Goal: Transaction & Acquisition: Purchase product/service

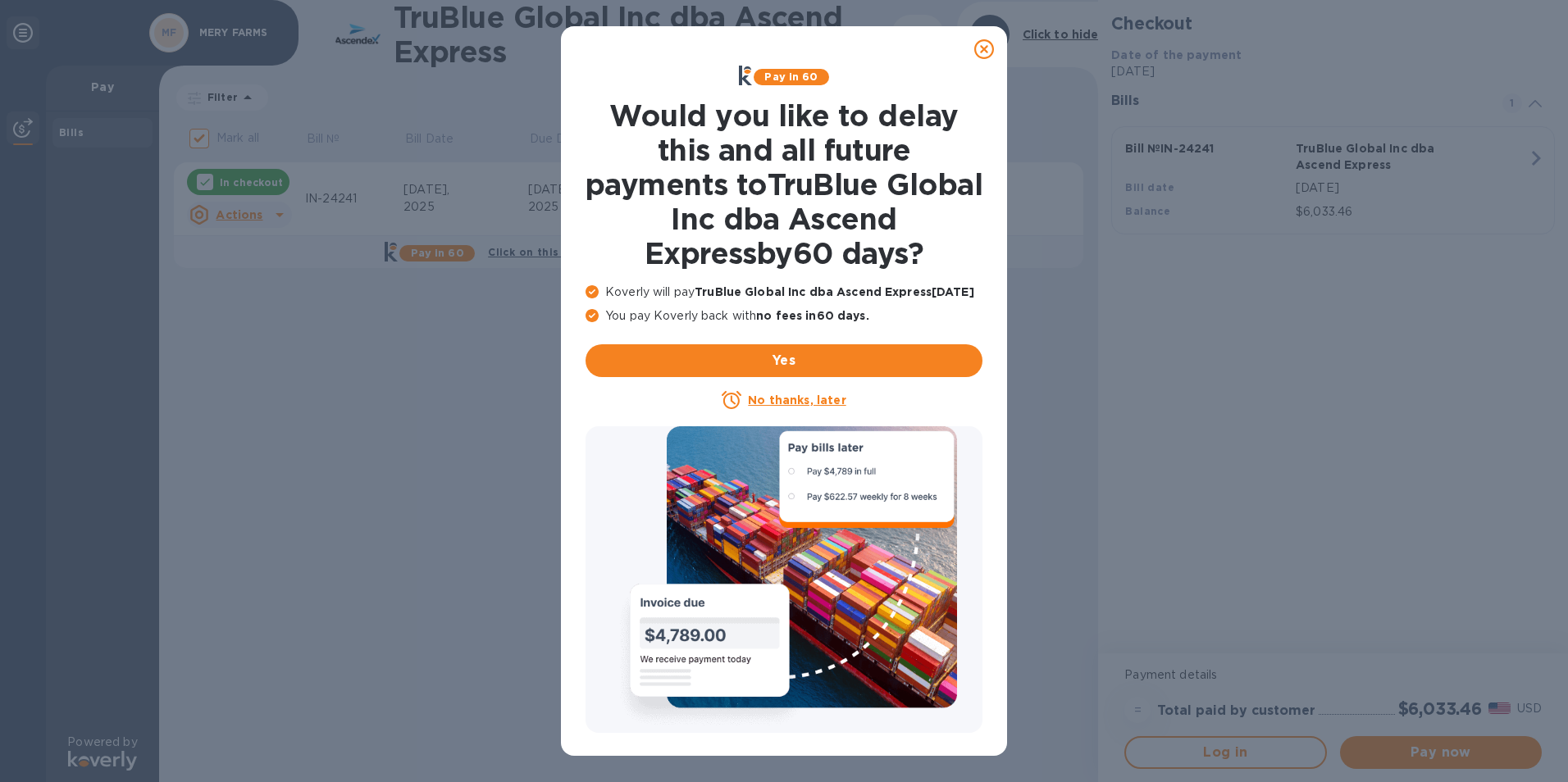
click at [984, 55] on icon at bounding box center [984, 49] width 20 height 20
click at [985, 48] on icon at bounding box center [984, 49] width 20 height 20
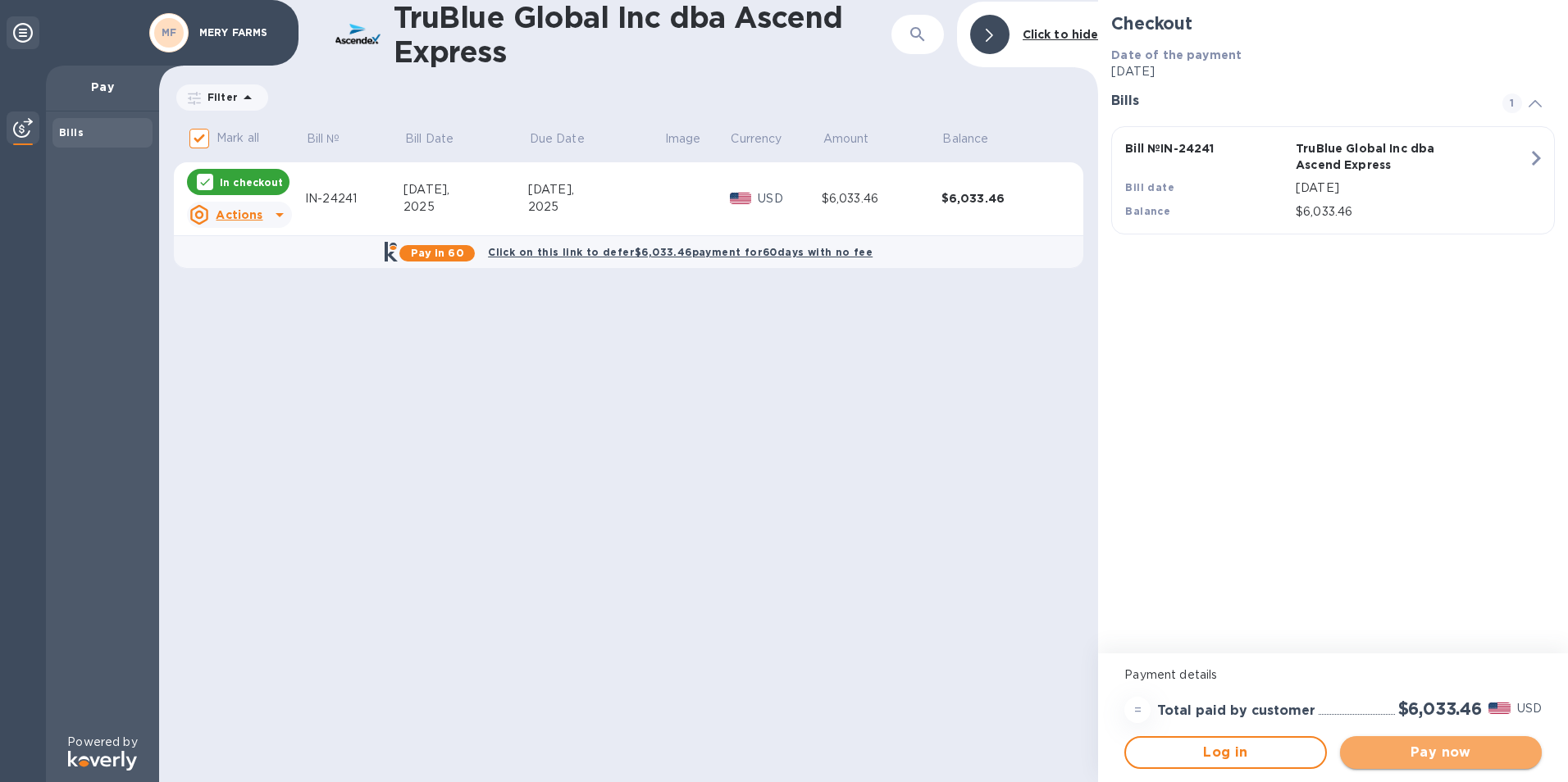
click at [1421, 759] on span "Pay now" at bounding box center [1440, 752] width 176 height 20
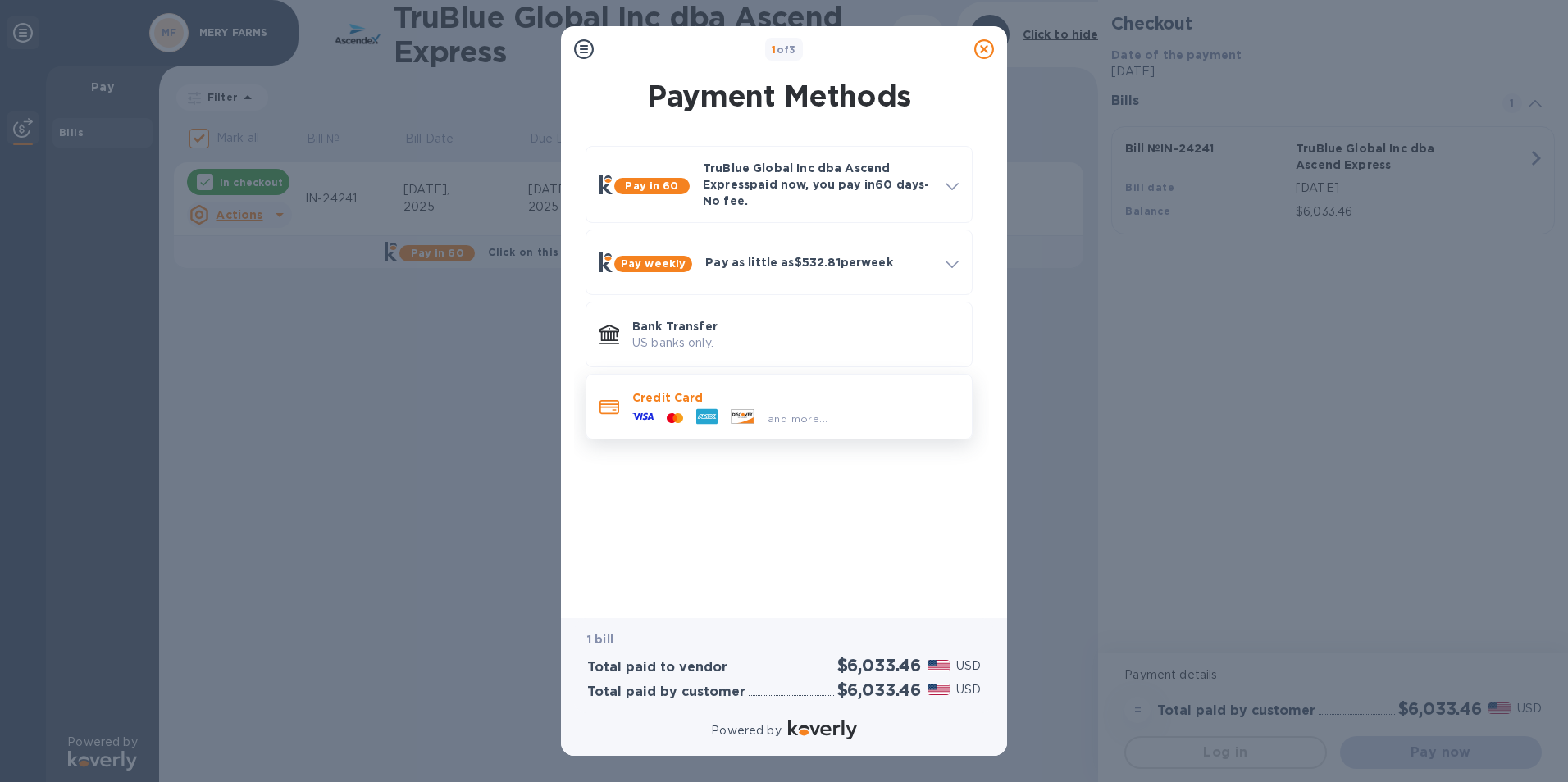
click at [650, 415] on icon at bounding box center [643, 416] width 21 height 7
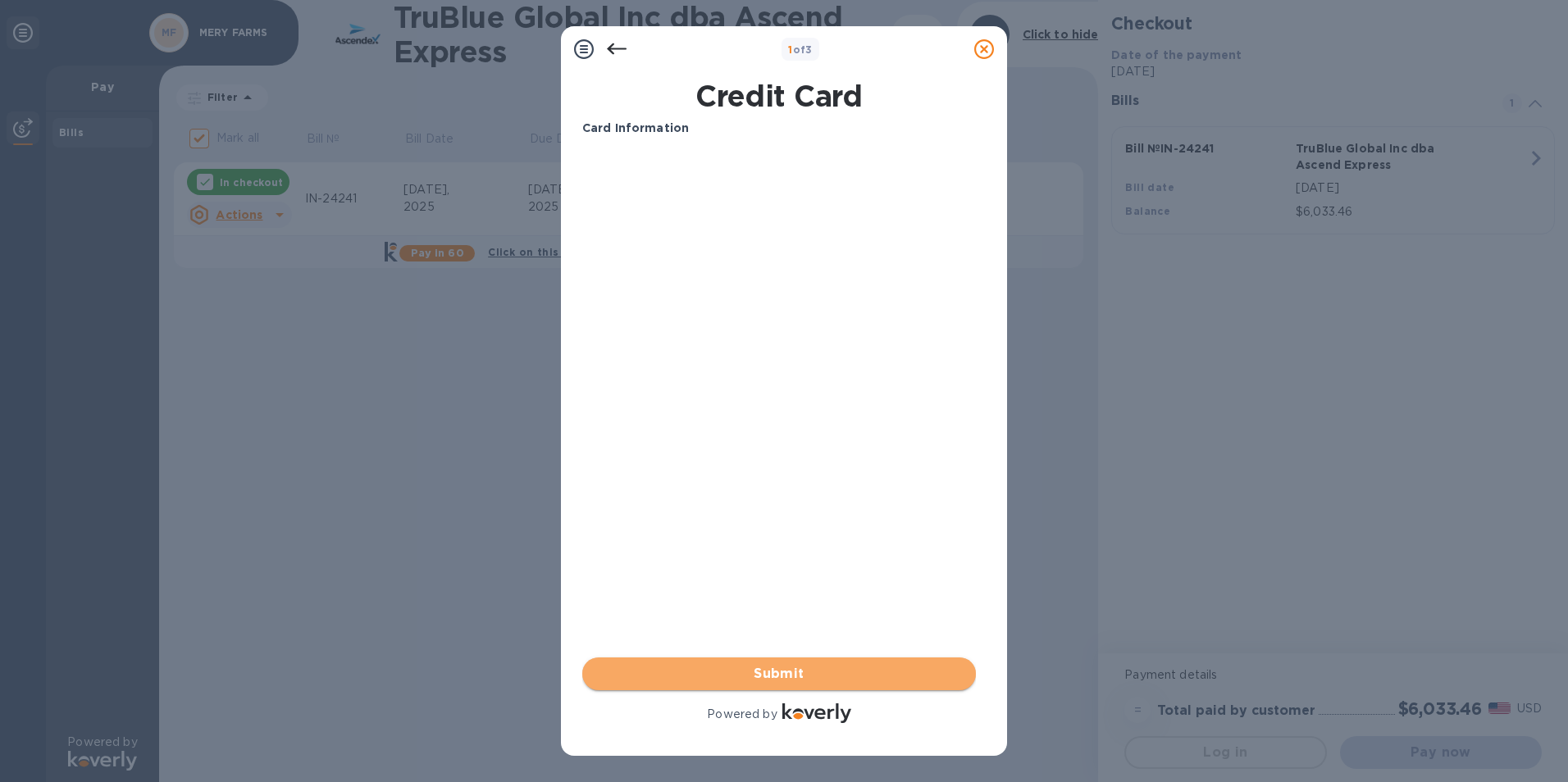
click at [792, 685] on button "Submit" at bounding box center [779, 674] width 393 height 33
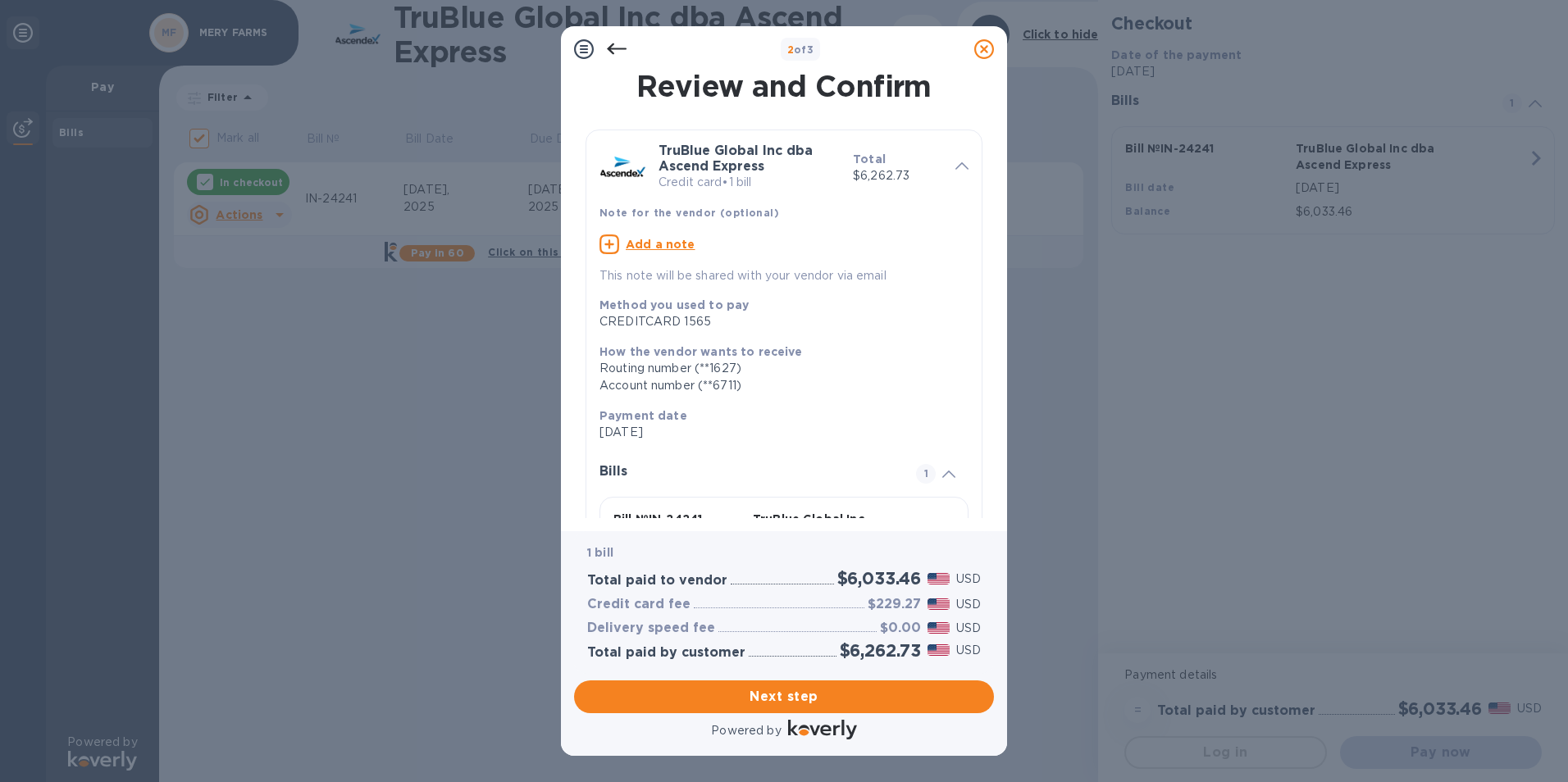
click at [987, 410] on div "Review and Confirm TruBlue Global Inc dba Ascend Express Credit card • 1 bill T…" at bounding box center [784, 295] width 420 height 446
click at [617, 55] on icon at bounding box center [616, 49] width 20 height 20
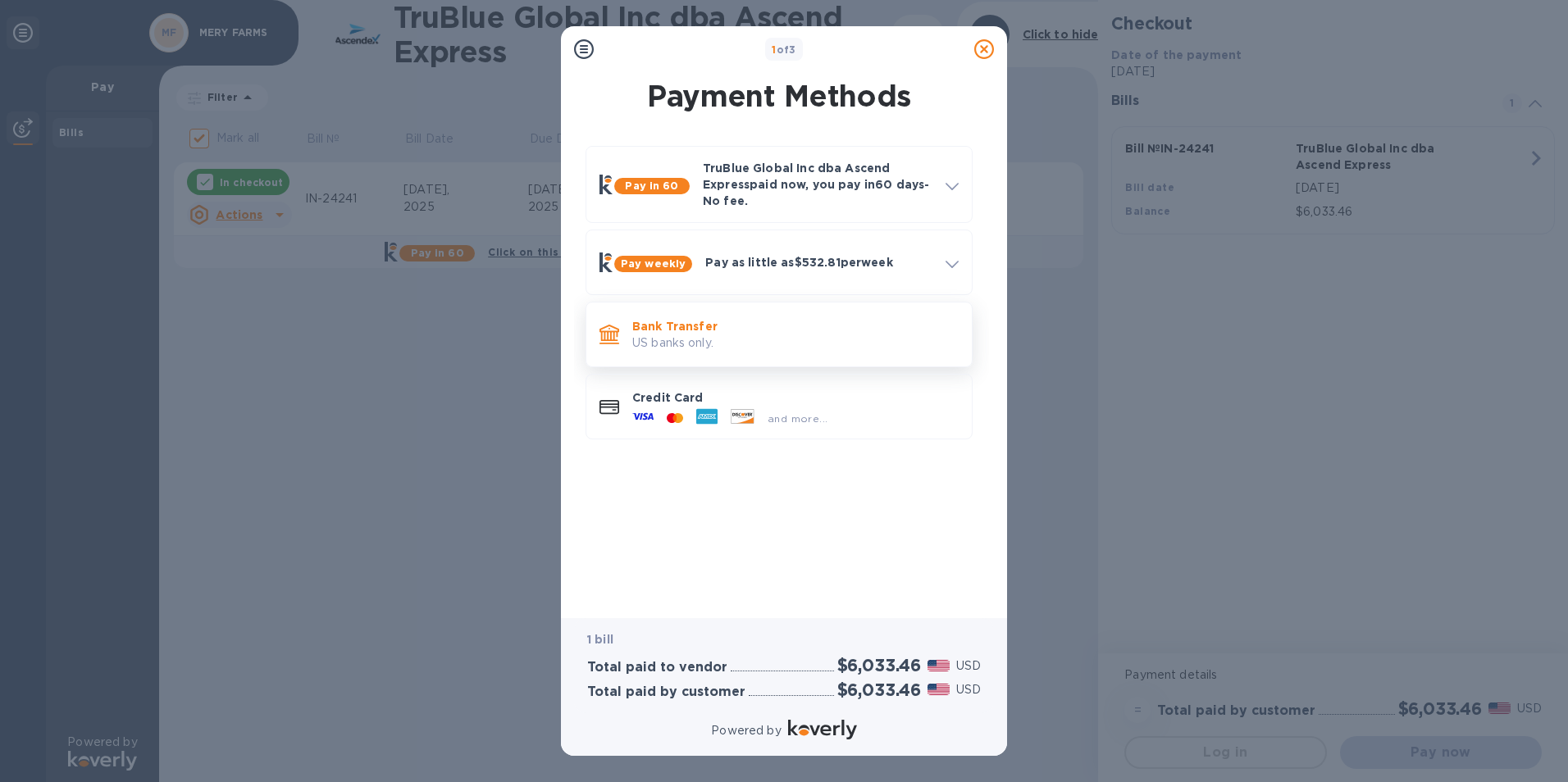
click at [679, 327] on p "Bank Transfer" at bounding box center [795, 325] width 326 height 16
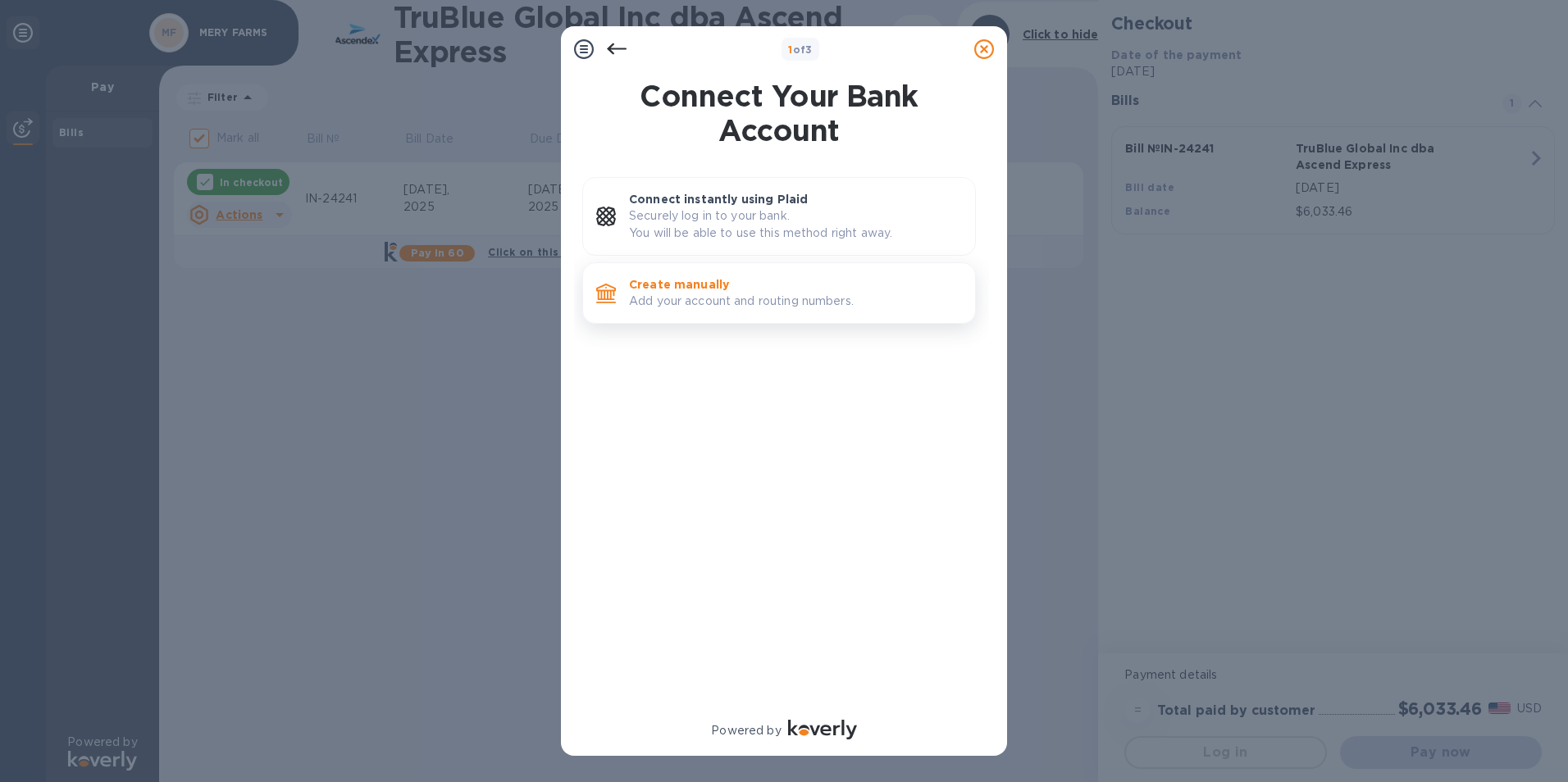
click at [691, 309] on p "Add your account and routing numbers." at bounding box center [795, 301] width 333 height 17
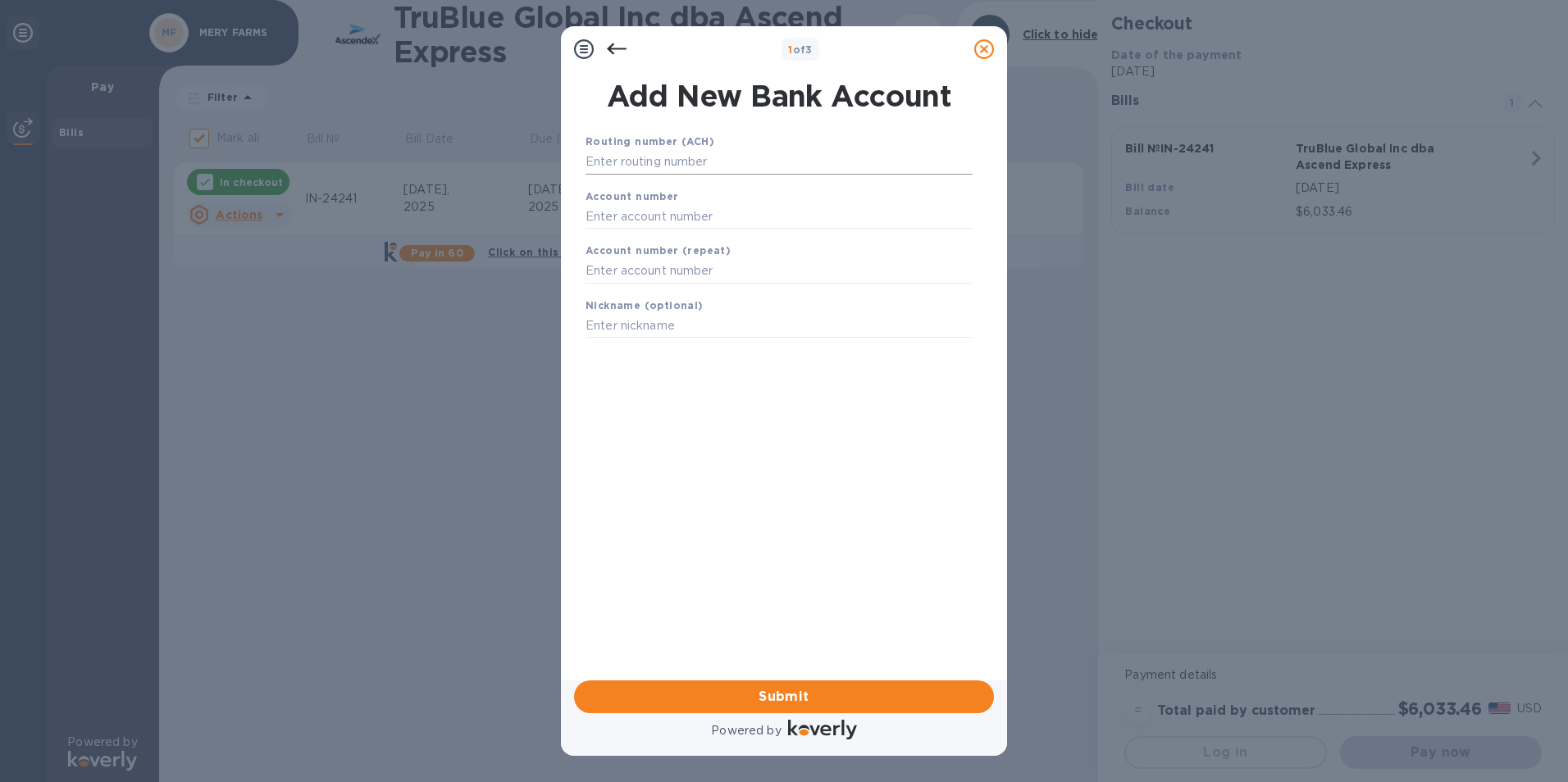
click at [628, 163] on input "text" at bounding box center [779, 162] width 387 height 25
click at [604, 164] on input "text" at bounding box center [779, 162] width 387 height 25
type input "063107513"
click at [645, 237] on input "text" at bounding box center [779, 236] width 387 height 25
drag, startPoint x: 668, startPoint y: 235, endPoint x: 588, endPoint y: 234, distance: 80.0
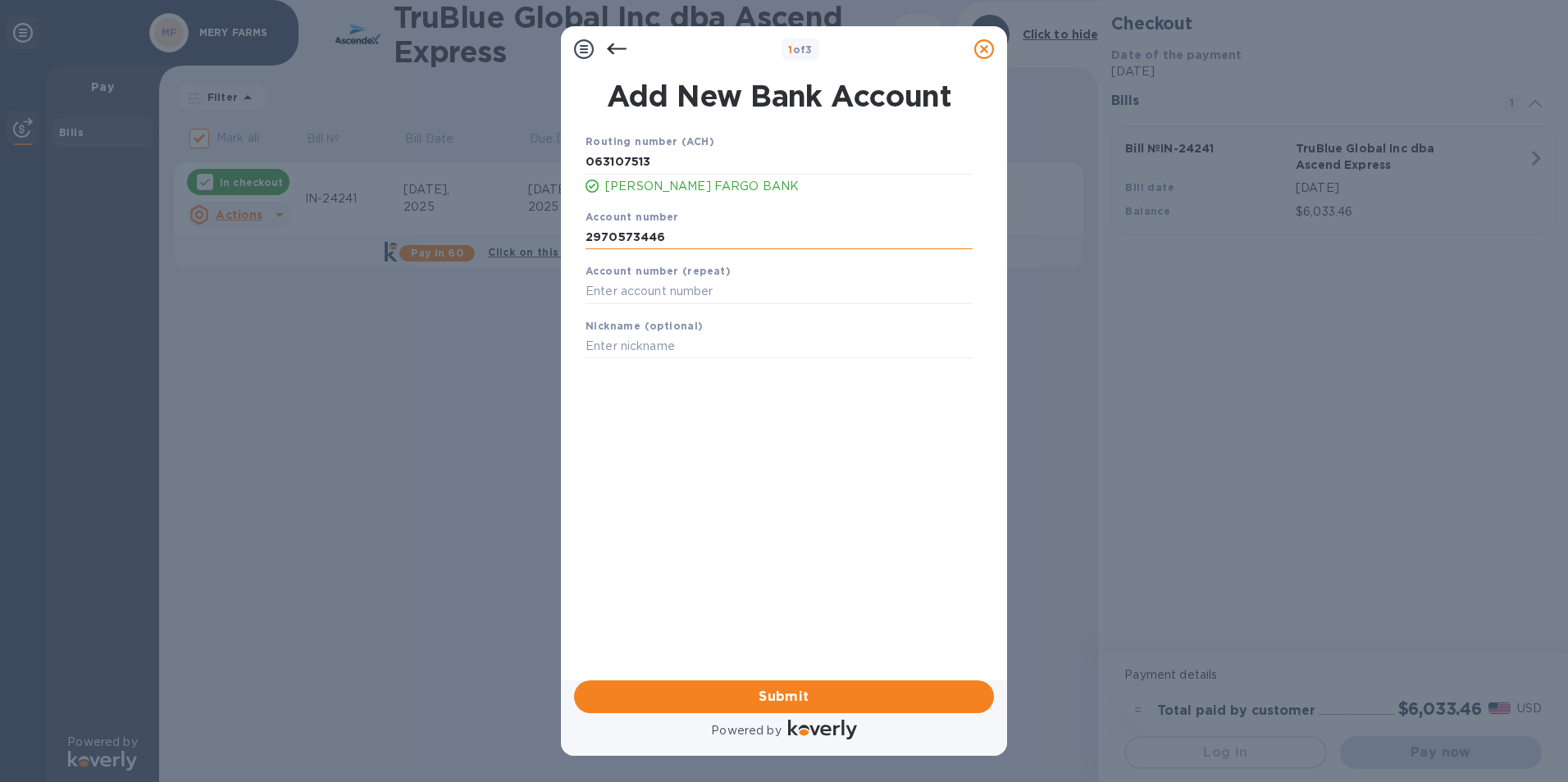
click at [588, 234] on input "2970573446" at bounding box center [779, 236] width 387 height 25
type input "2970573446"
paste input "2970573446"
type input "2970573446"
click at [625, 341] on input "text" at bounding box center [779, 347] width 387 height 25
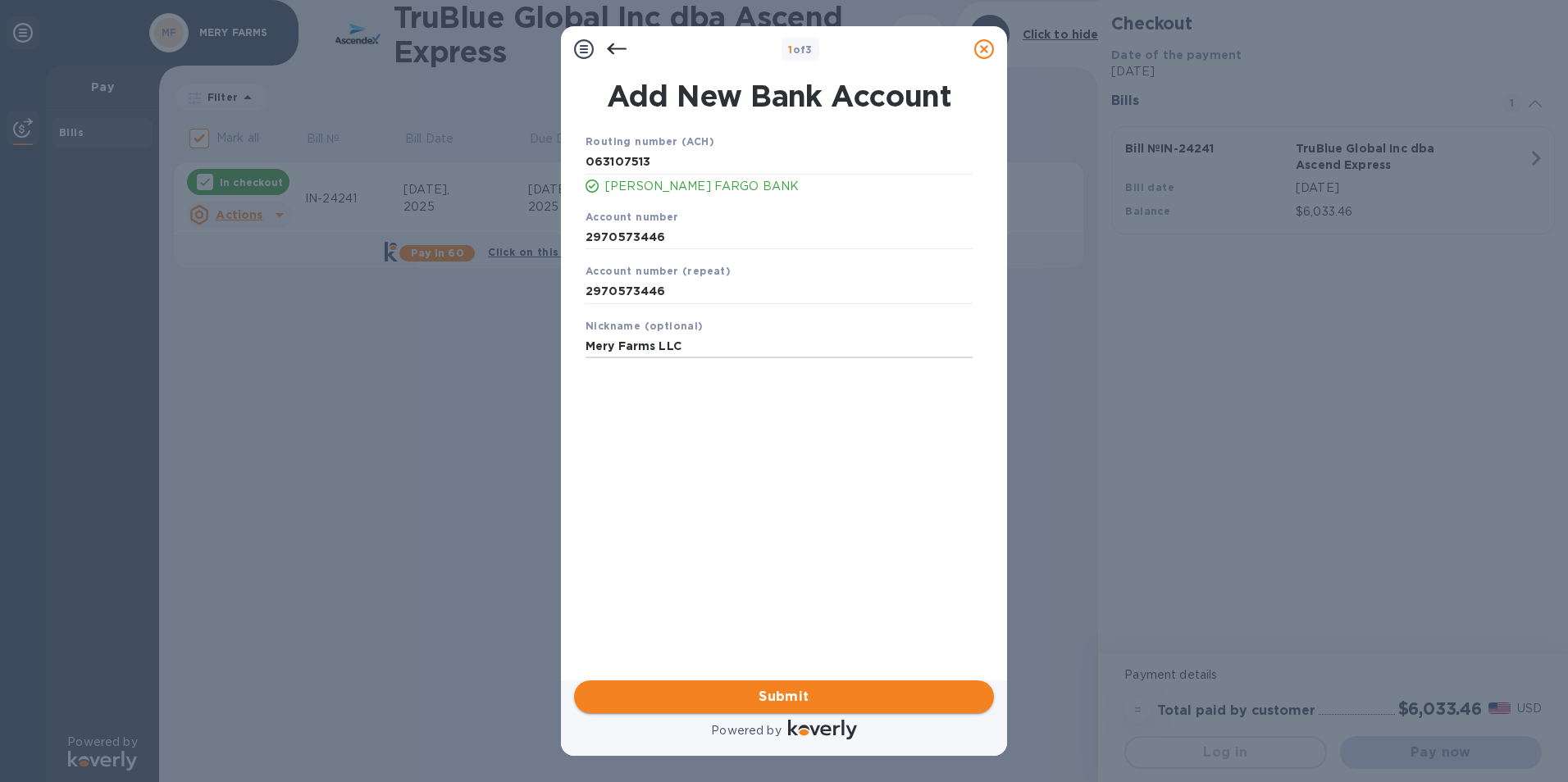
type input "Mery Farms LLC"
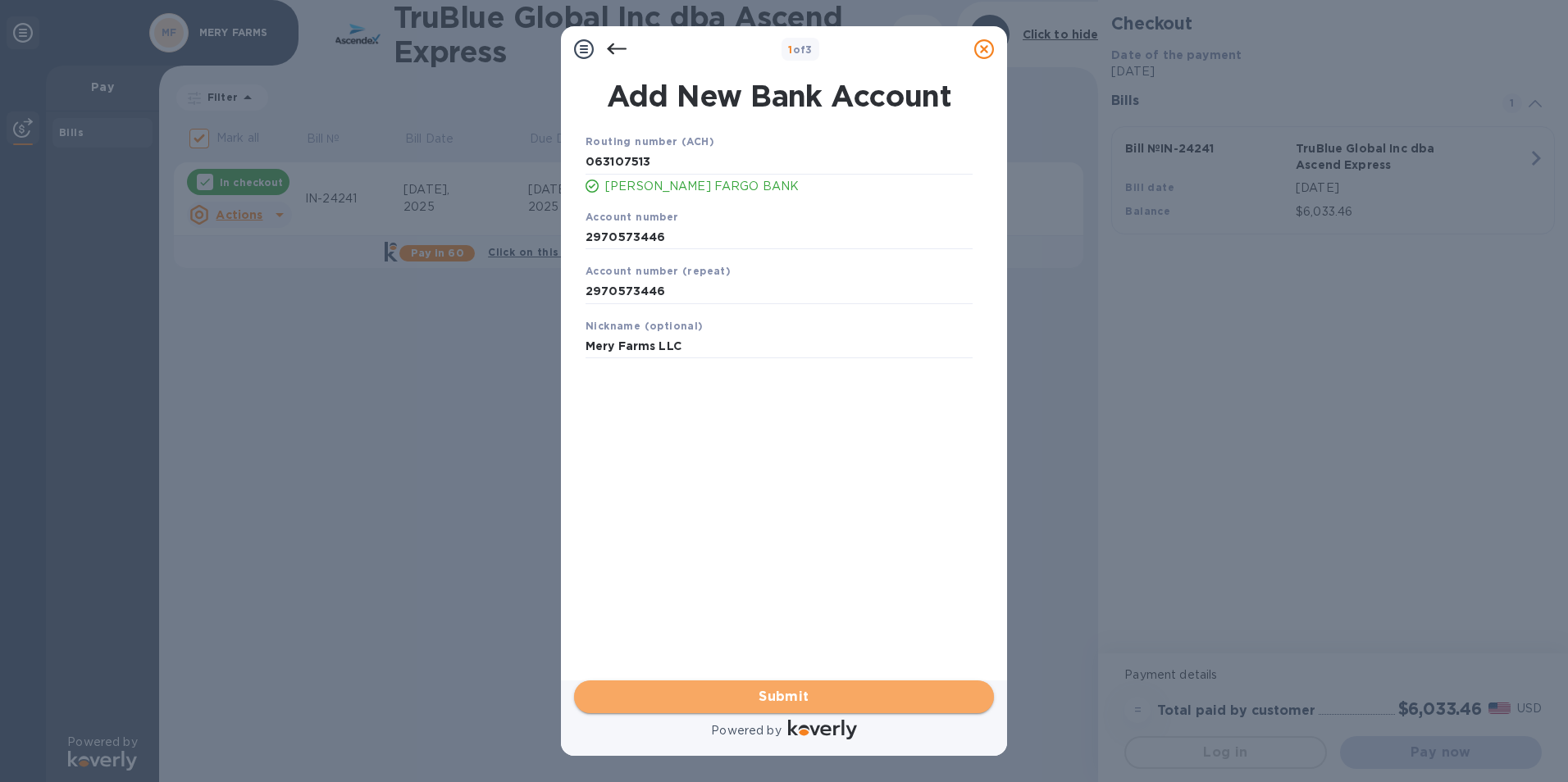
click at [781, 701] on span "Submit" at bounding box center [783, 696] width 393 height 20
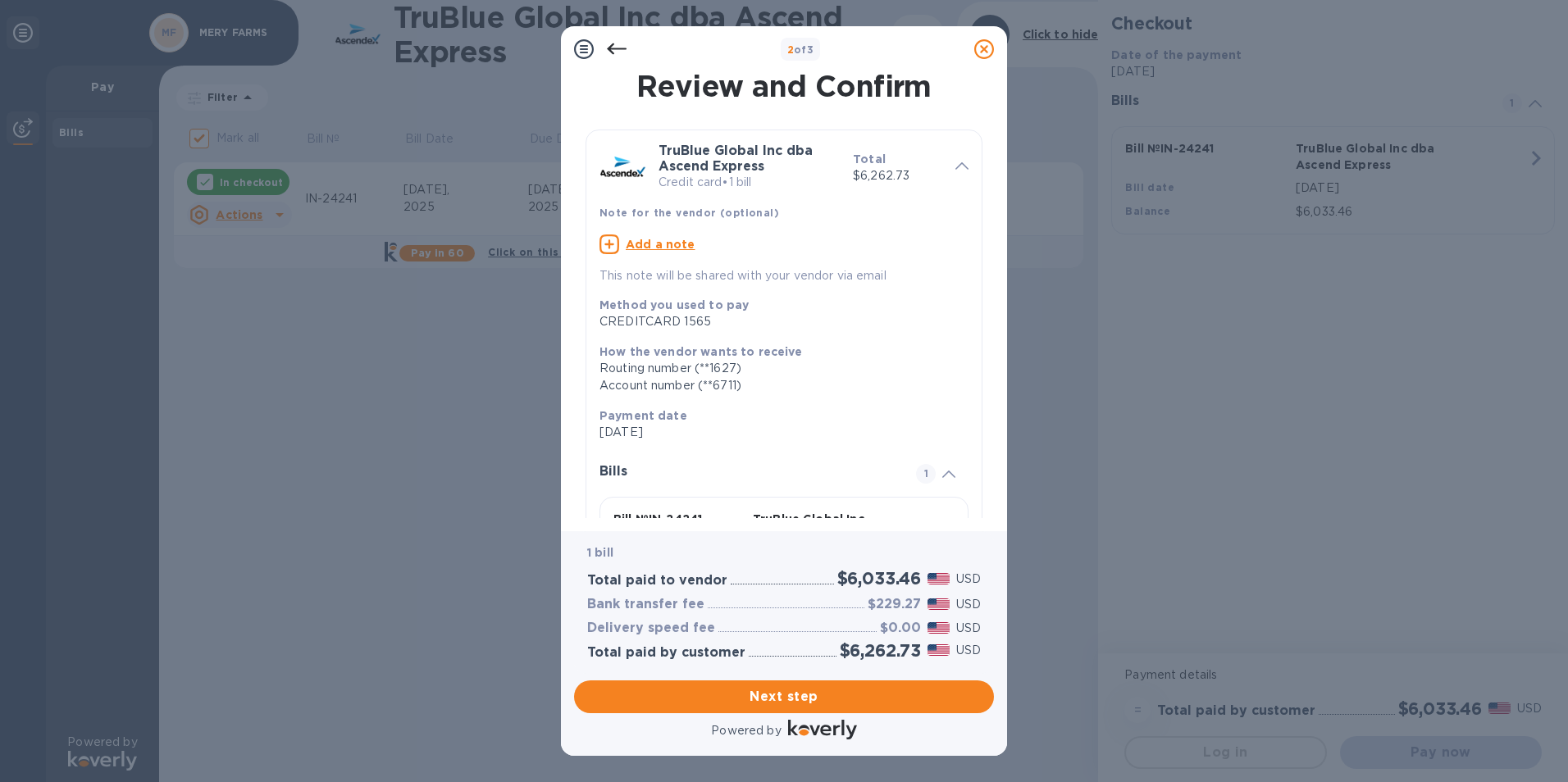
click at [615, 48] on icon at bounding box center [616, 49] width 20 height 20
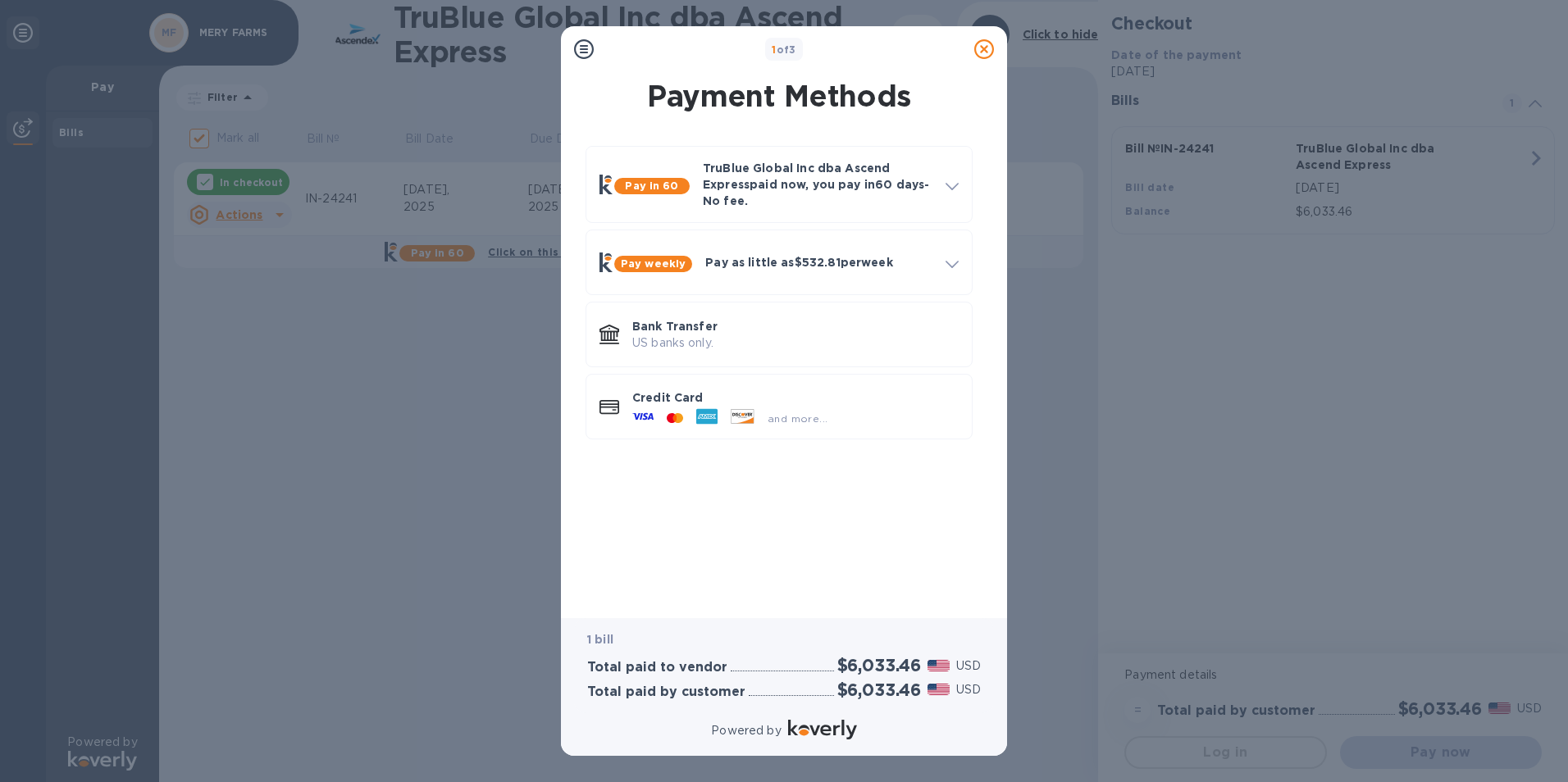
click at [615, 48] on div "1 of 3" at bounding box center [784, 50] width 368 height 24
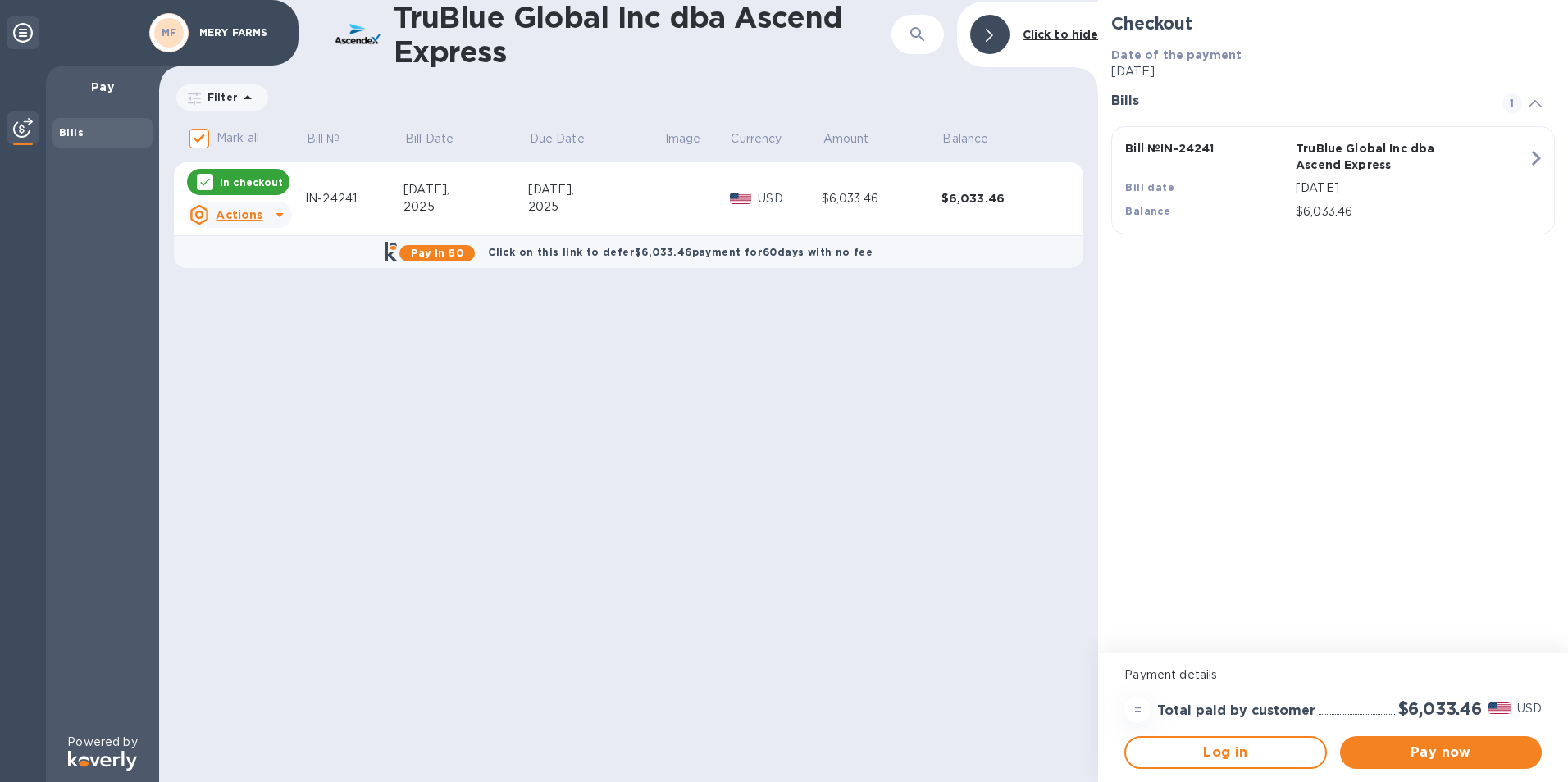
click at [238, 185] on p "In checkout" at bounding box center [252, 182] width 63 height 14
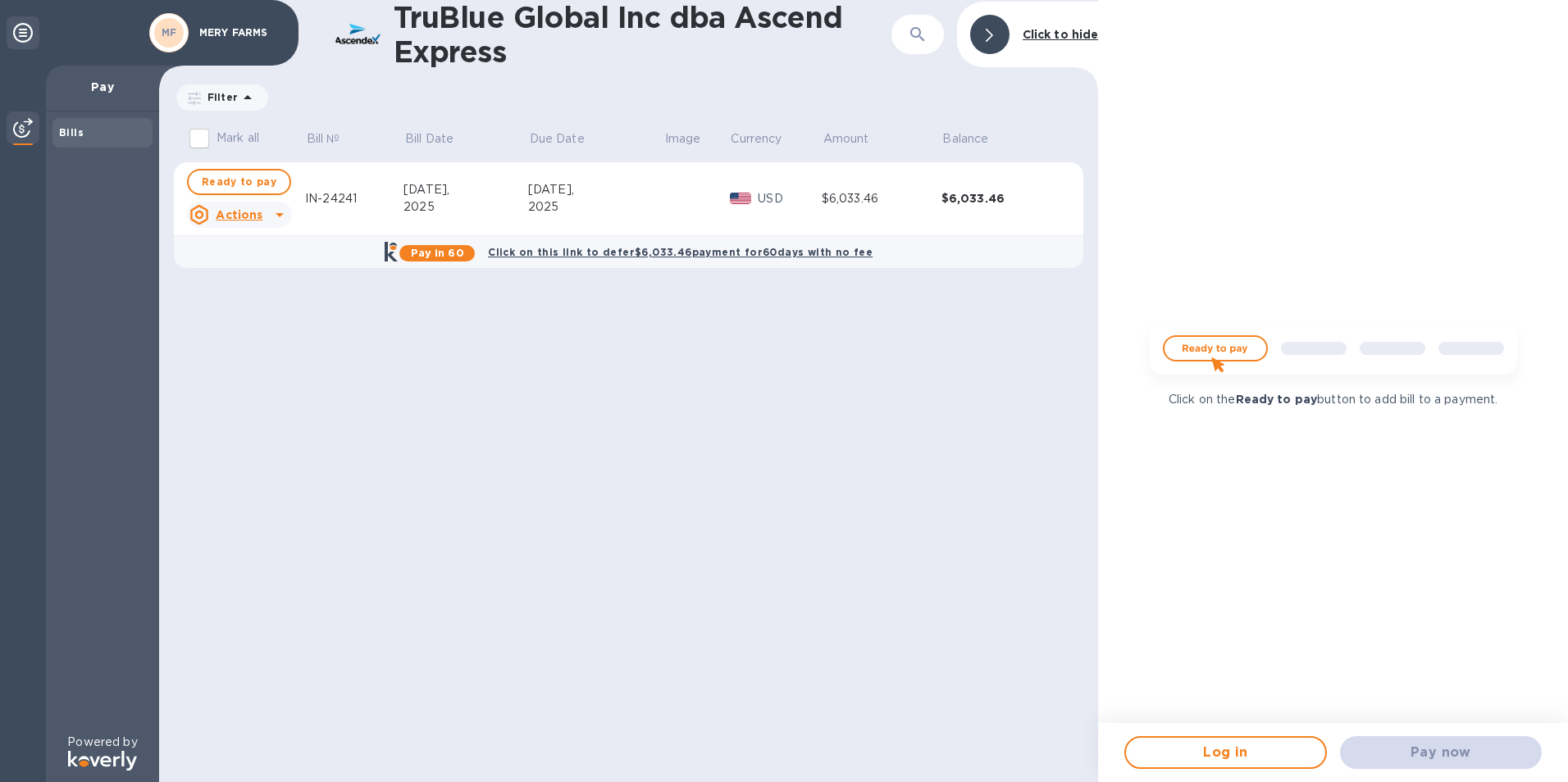
click at [1432, 758] on div "Pay now" at bounding box center [1441, 753] width 215 height 46
click at [1208, 354] on img at bounding box center [1333, 355] width 393 height 79
click at [1207, 354] on img at bounding box center [1333, 355] width 393 height 79
click at [1048, 36] on b "Click to hide" at bounding box center [1061, 34] width 76 height 13
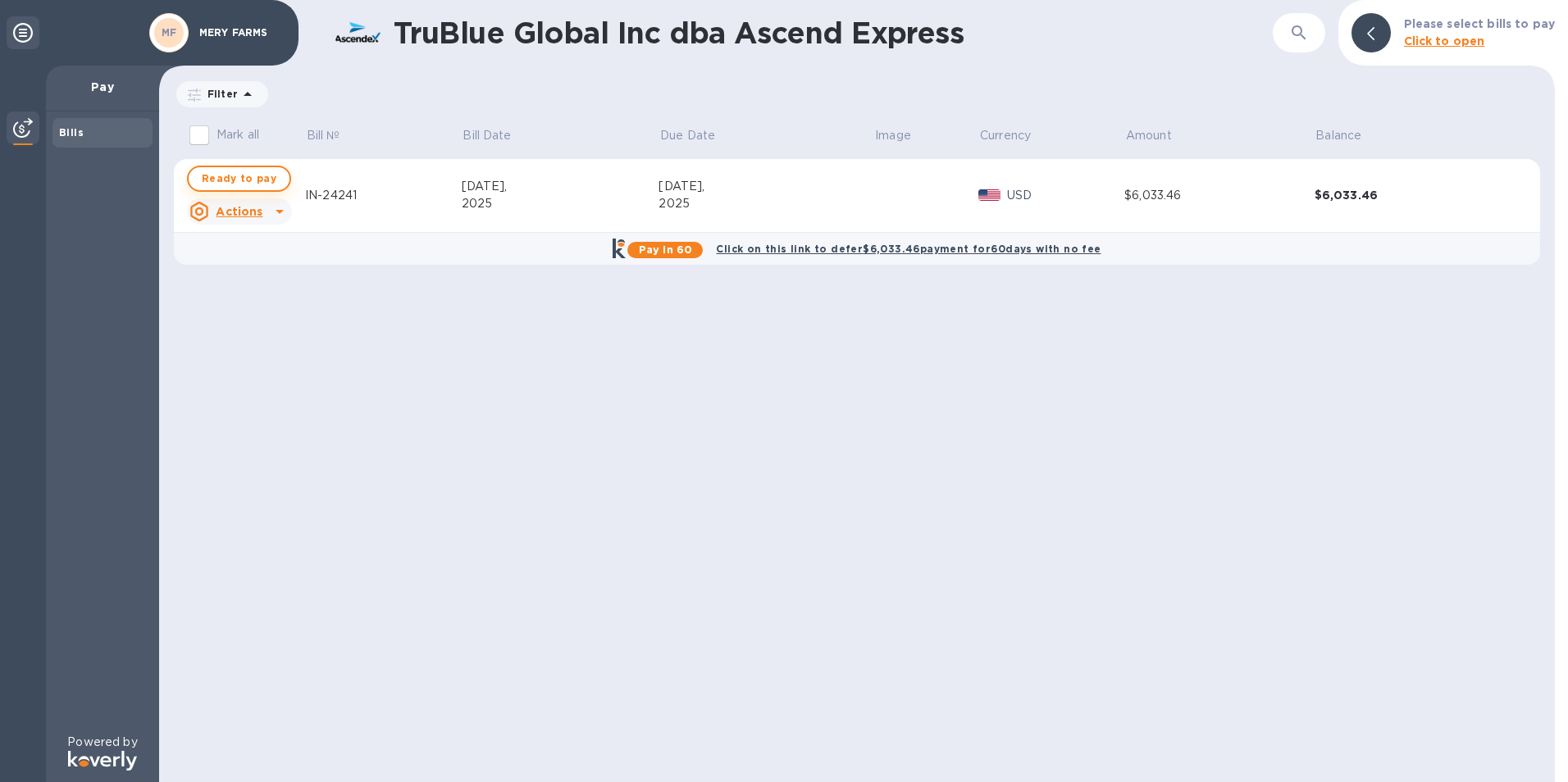
click at [265, 175] on span "Ready to pay" at bounding box center [238, 178] width 75 height 20
checkbox input "true"
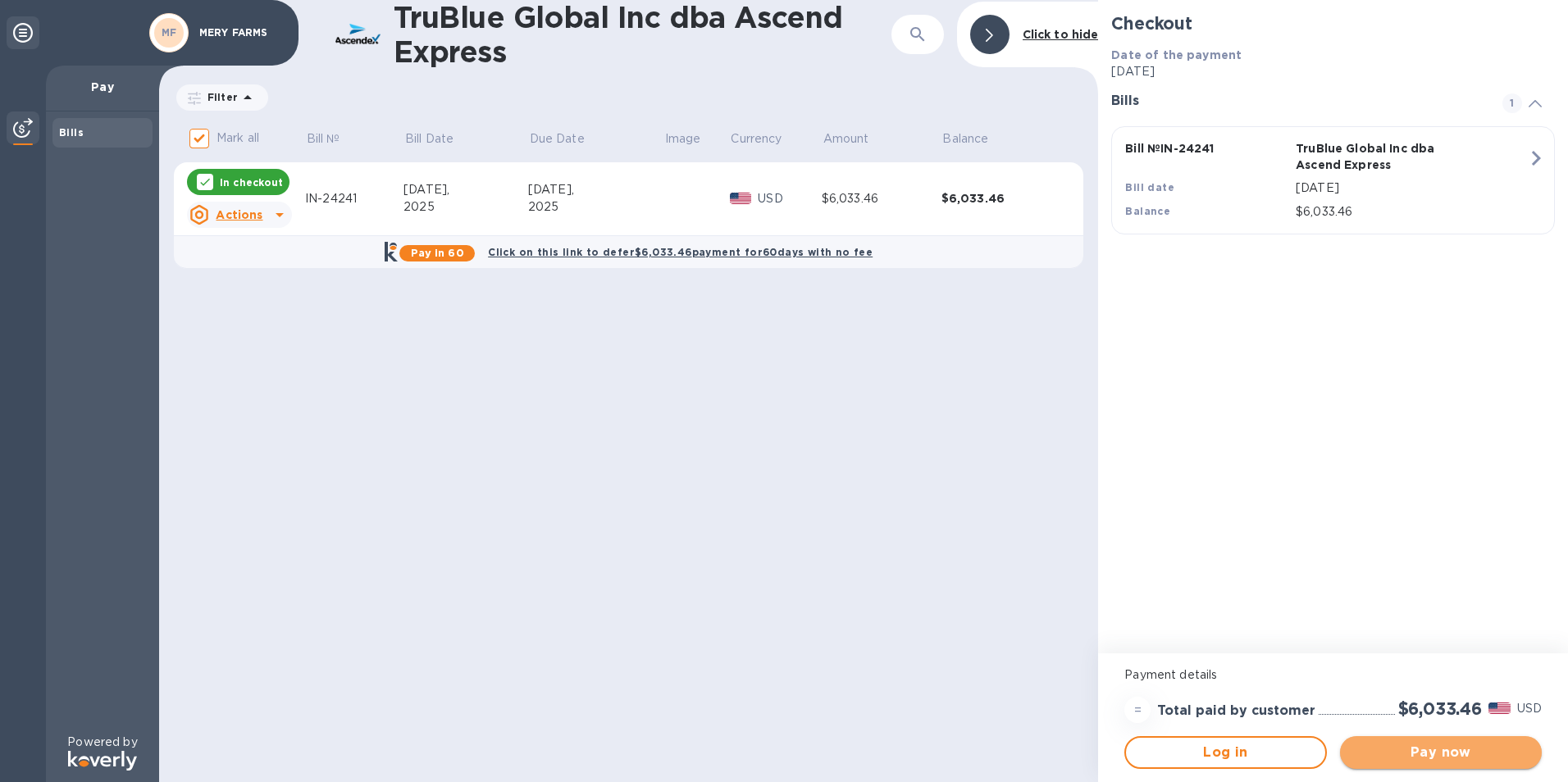
click at [1418, 761] on span "Pay now" at bounding box center [1440, 752] width 176 height 20
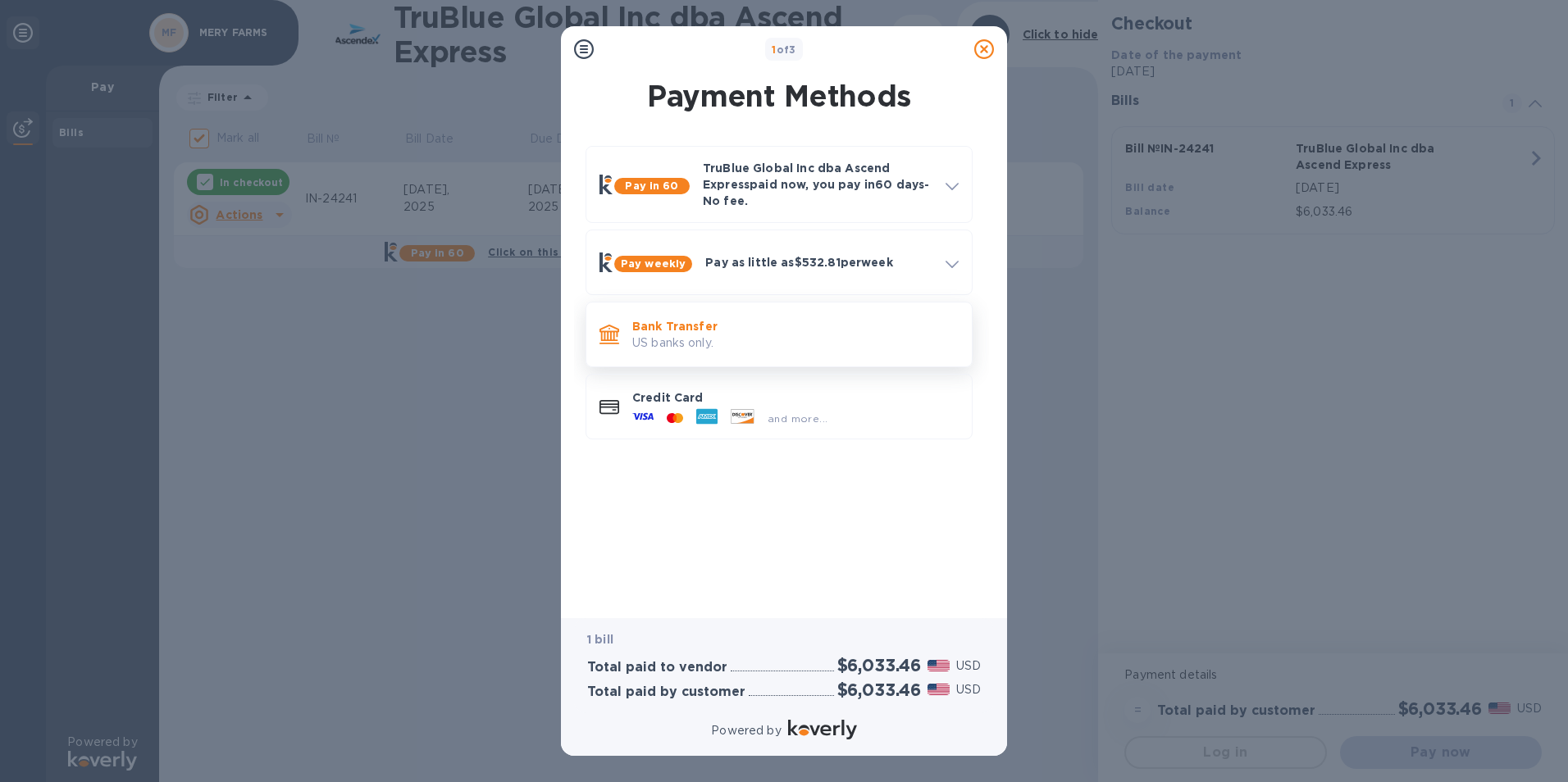
click at [661, 346] on p "US banks only." at bounding box center [795, 343] width 326 height 17
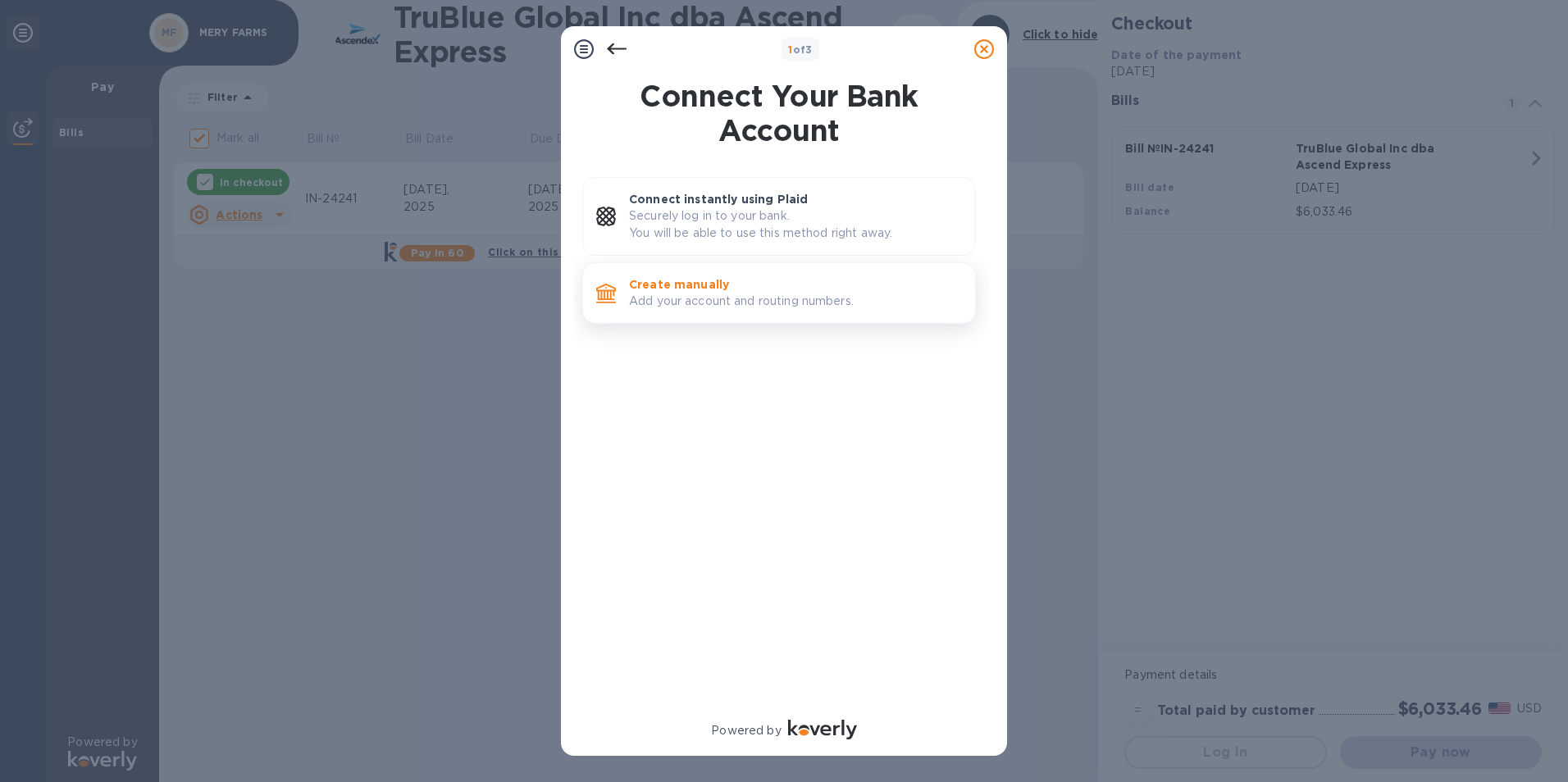
click at [706, 298] on p "Add your account and routing numbers." at bounding box center [795, 301] width 333 height 17
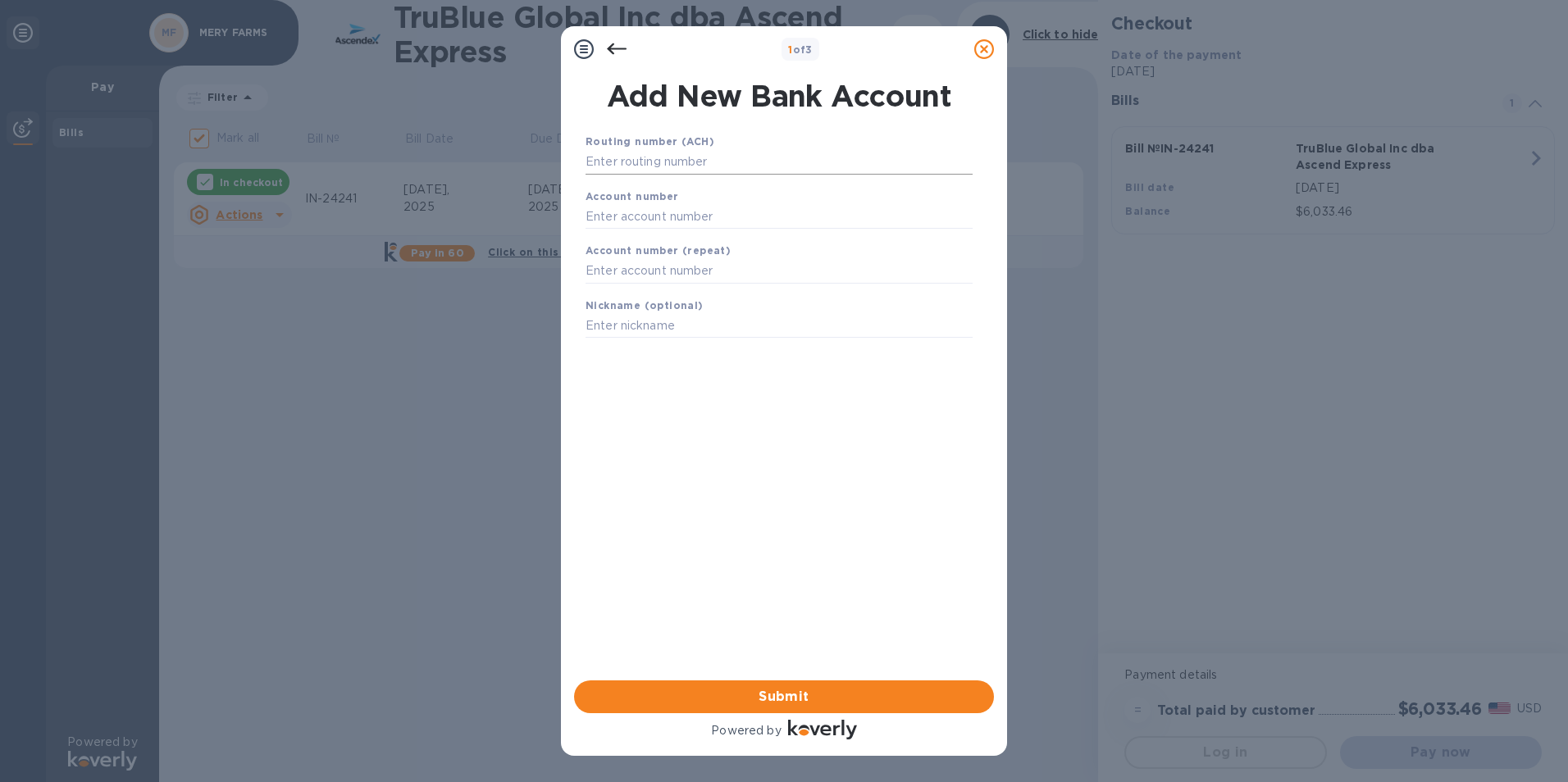
click at [604, 163] on input "text" at bounding box center [779, 162] width 387 height 25
click at [612, 169] on input "text" at bounding box center [779, 162] width 387 height 25
type input "063107513"
click at [613, 236] on input "text" at bounding box center [779, 236] width 387 height 25
drag, startPoint x: 672, startPoint y: 236, endPoint x: 533, endPoint y: 230, distance: 139.1
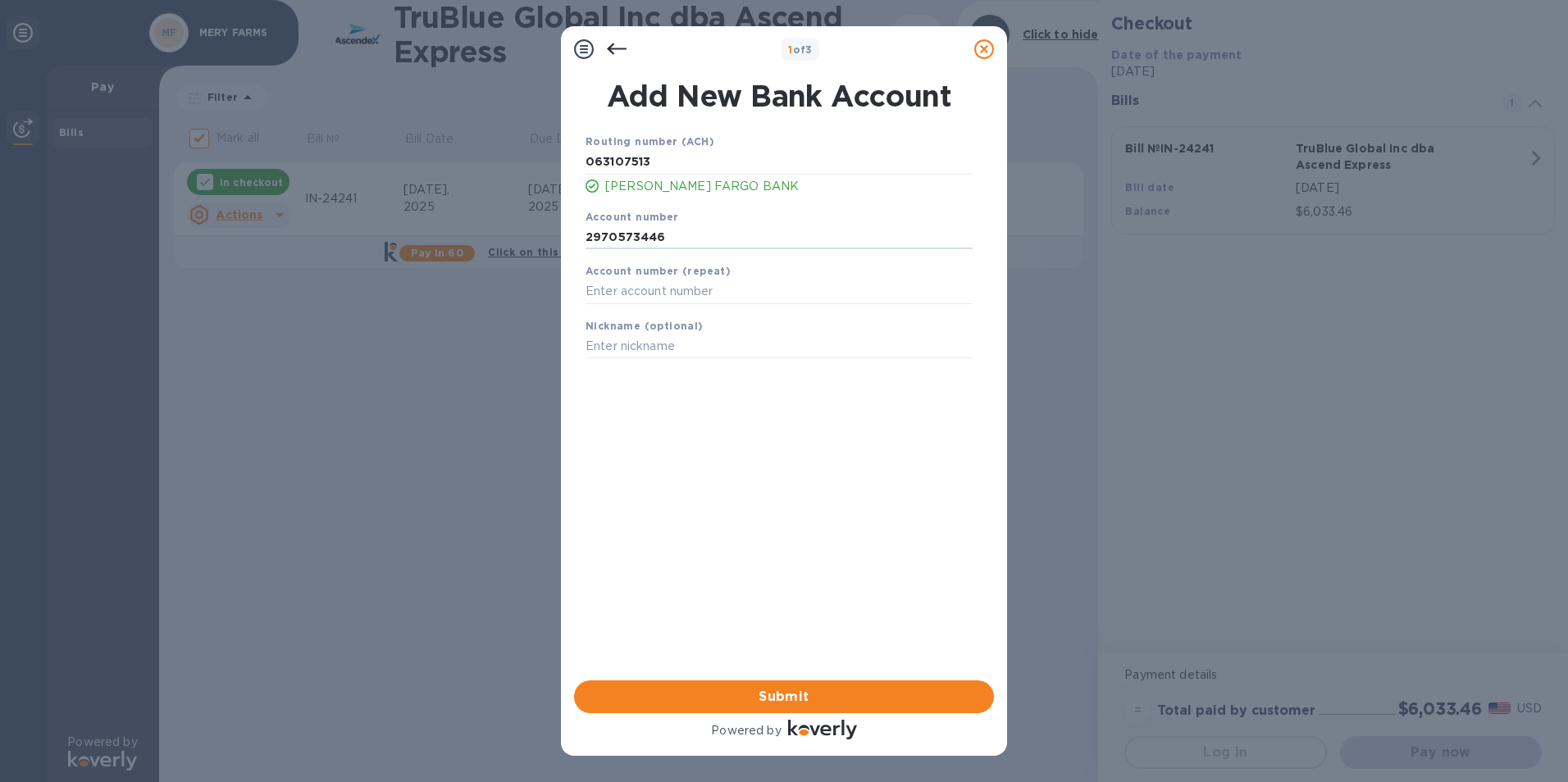
click at [533, 230] on div "1 of 3 Add New Bank Account Routing number (ACH) [US_BANK_ROUTING_MICR] [PERSON…" at bounding box center [784, 391] width 1568 height 782
type input "2970573446"
paste input "2970573446"
type input "2970573446"
click at [628, 352] on input "text" at bounding box center [779, 347] width 387 height 25
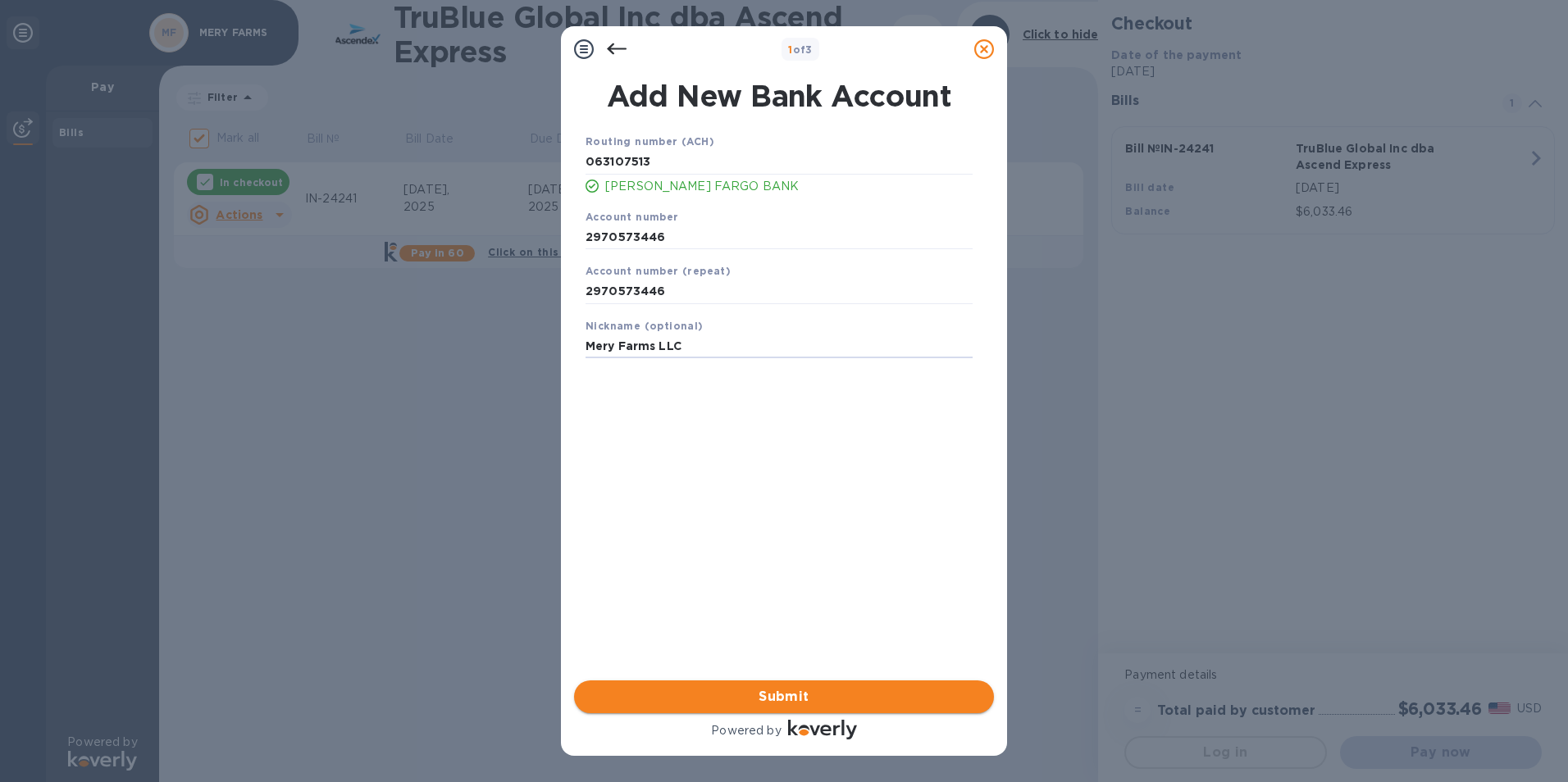
type input "Mery Farms LLC"
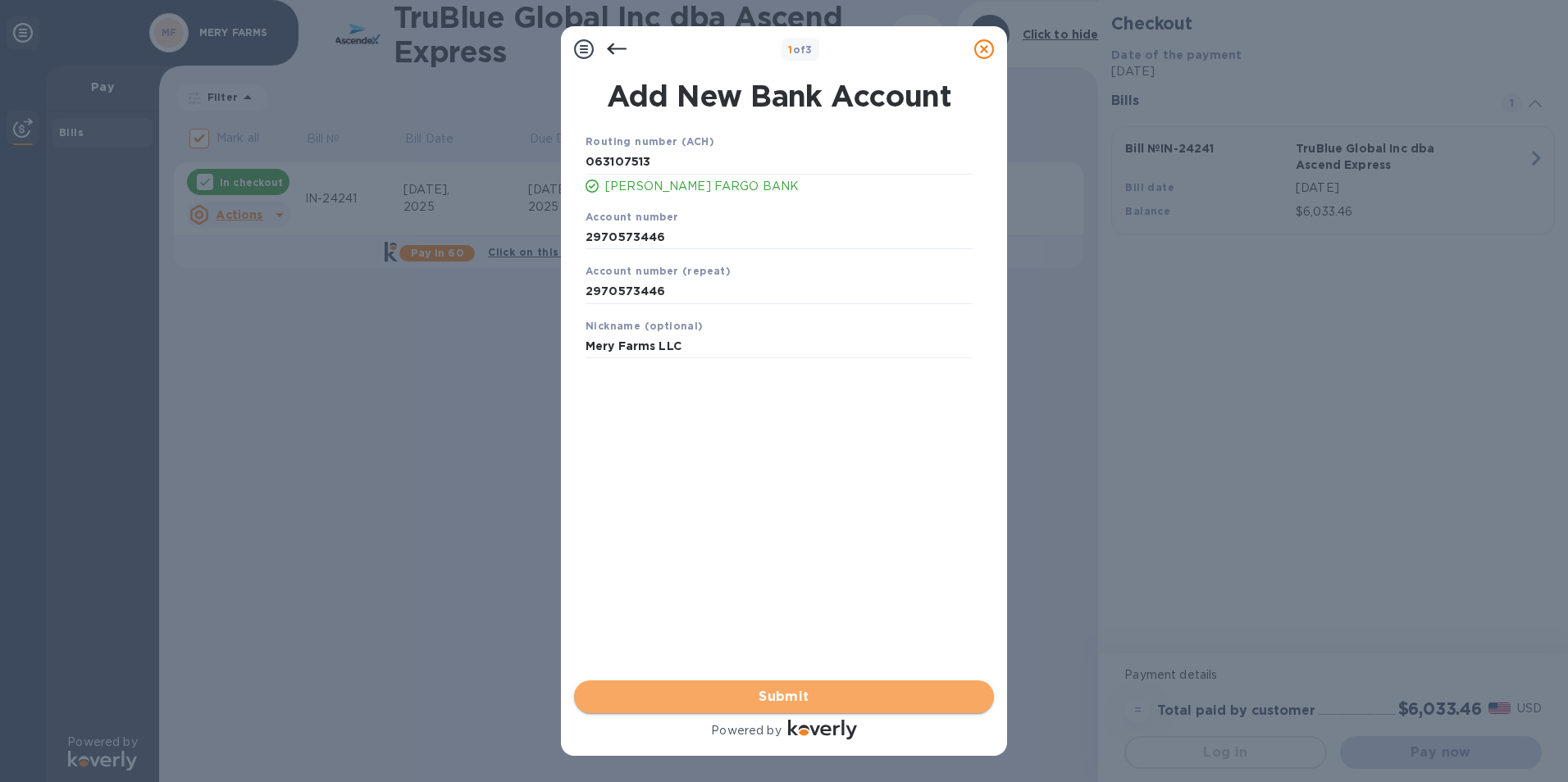
click at [758, 695] on span "Submit" at bounding box center [783, 696] width 393 height 20
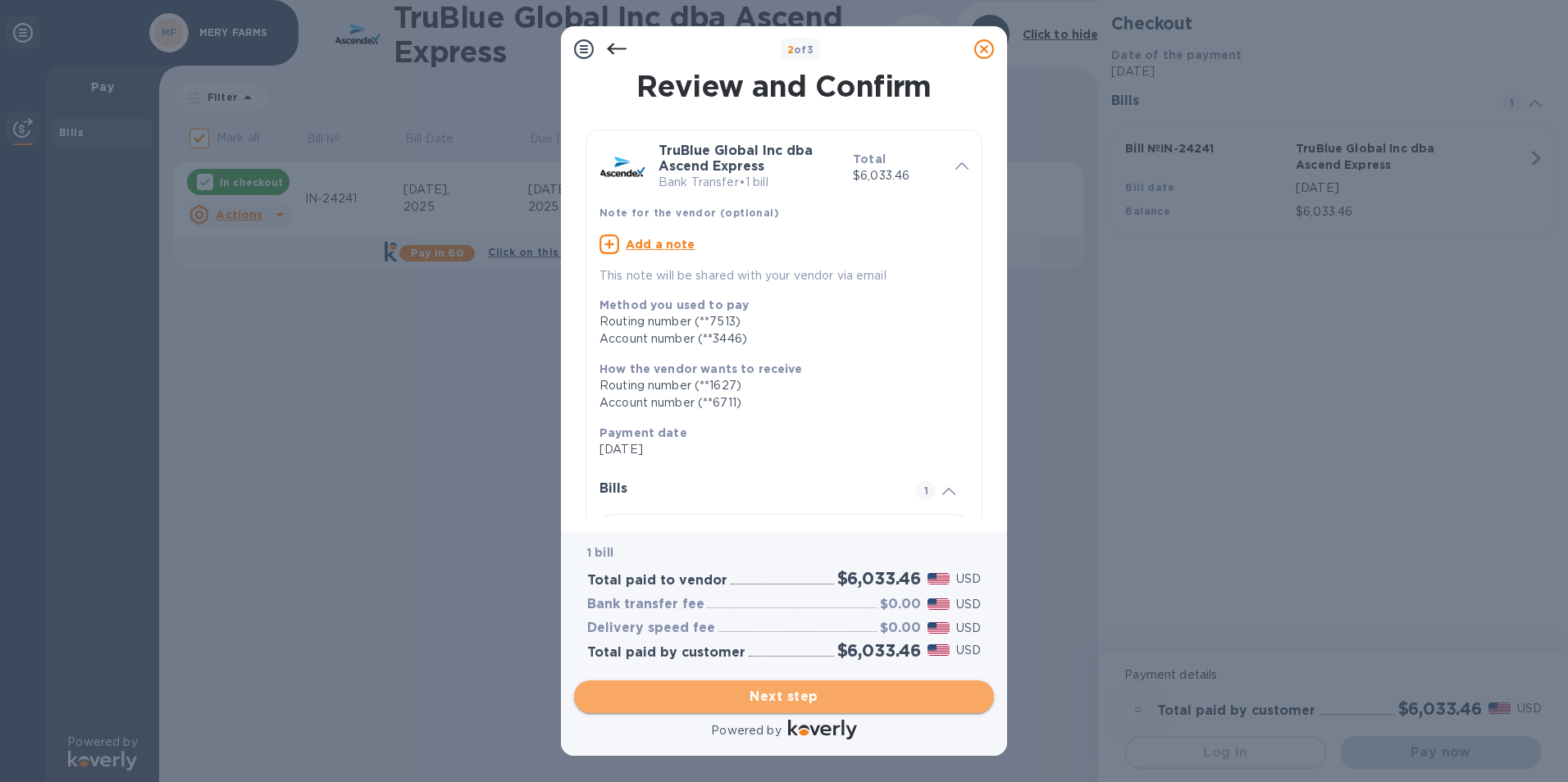
click at [763, 700] on span "Next step" at bounding box center [783, 696] width 393 height 20
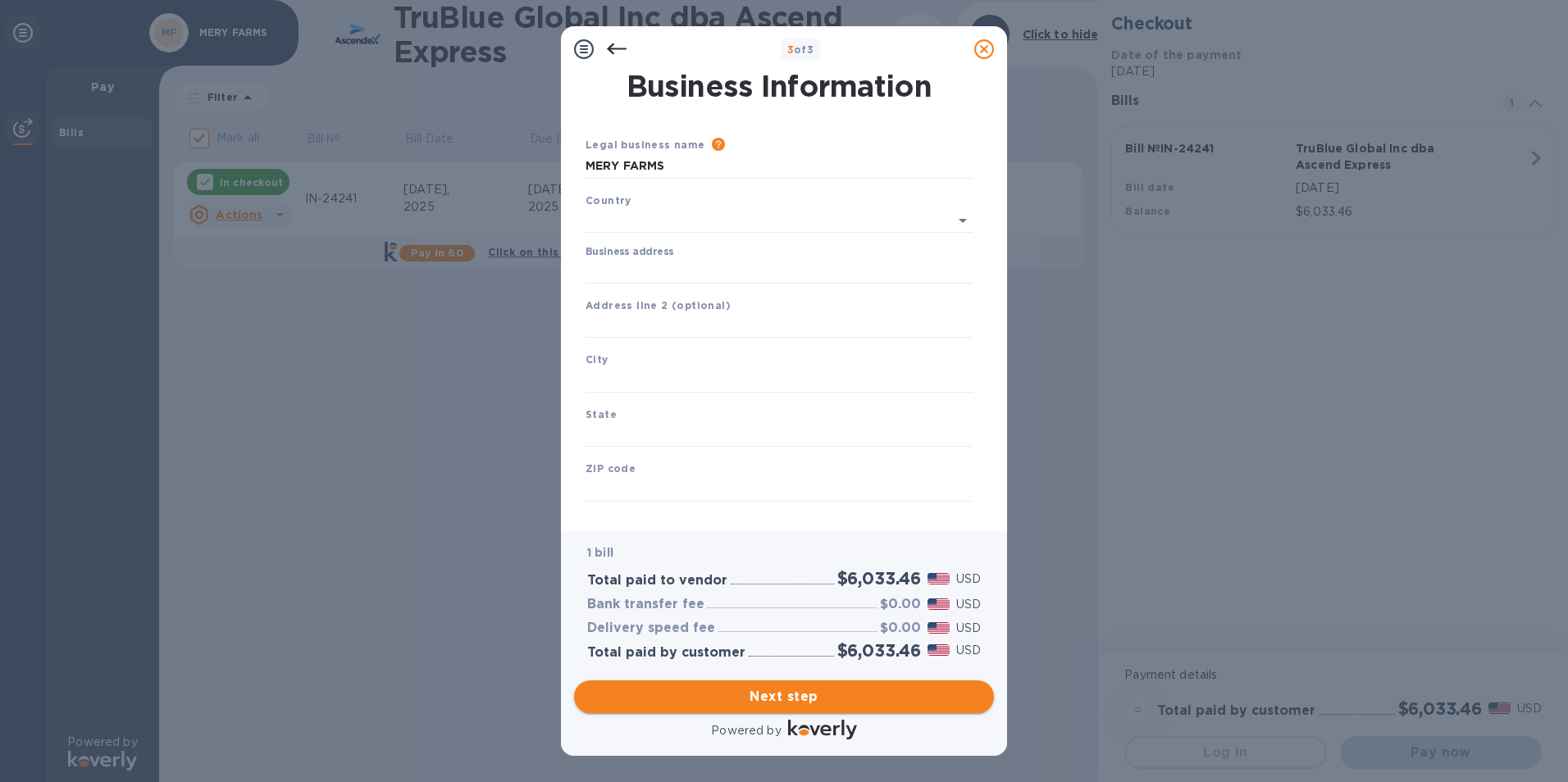
type input "[GEOGRAPHIC_DATA]"
click at [609, 272] on input "Business address" at bounding box center [779, 268] width 387 height 25
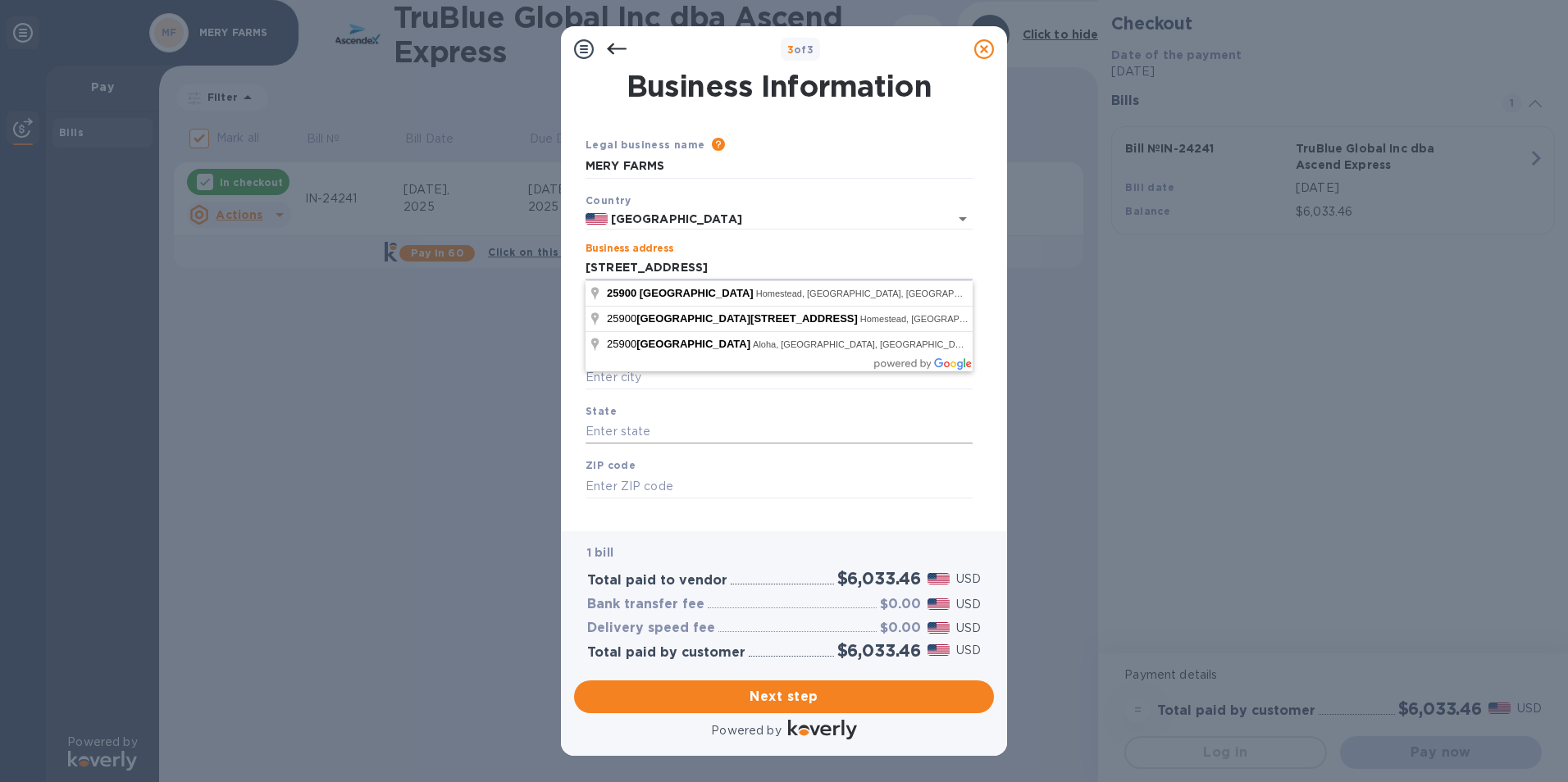
type input "[STREET_ADDRESS]"
click at [672, 421] on input "text" at bounding box center [779, 432] width 387 height 25
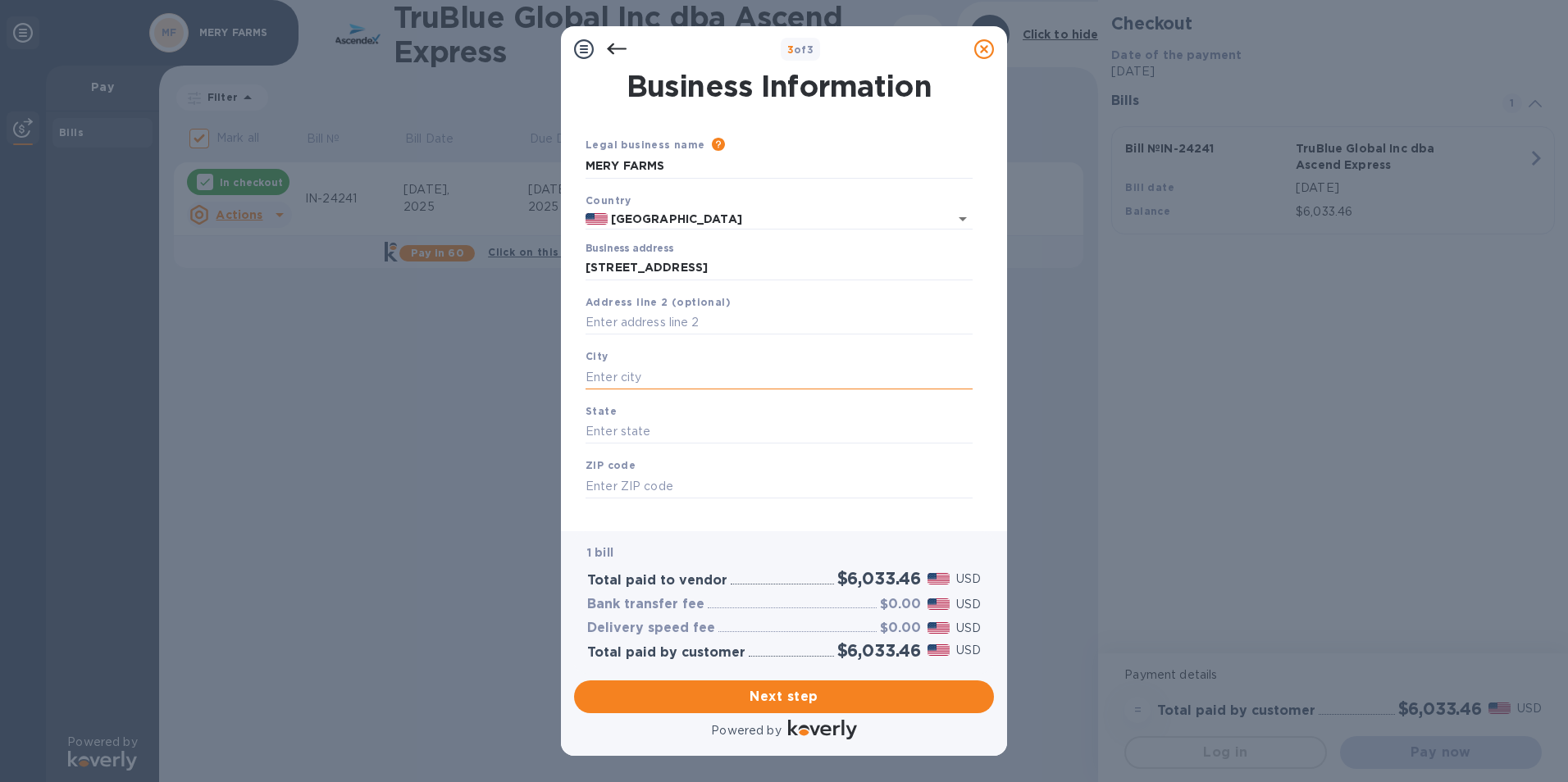
click at [618, 378] on input "text" at bounding box center [779, 377] width 387 height 25
type input "Homestead,[GEOGRAPHIC_DATA]"
click at [611, 430] on input "text" at bounding box center [779, 432] width 387 height 25
type input "3"
type input "FL"
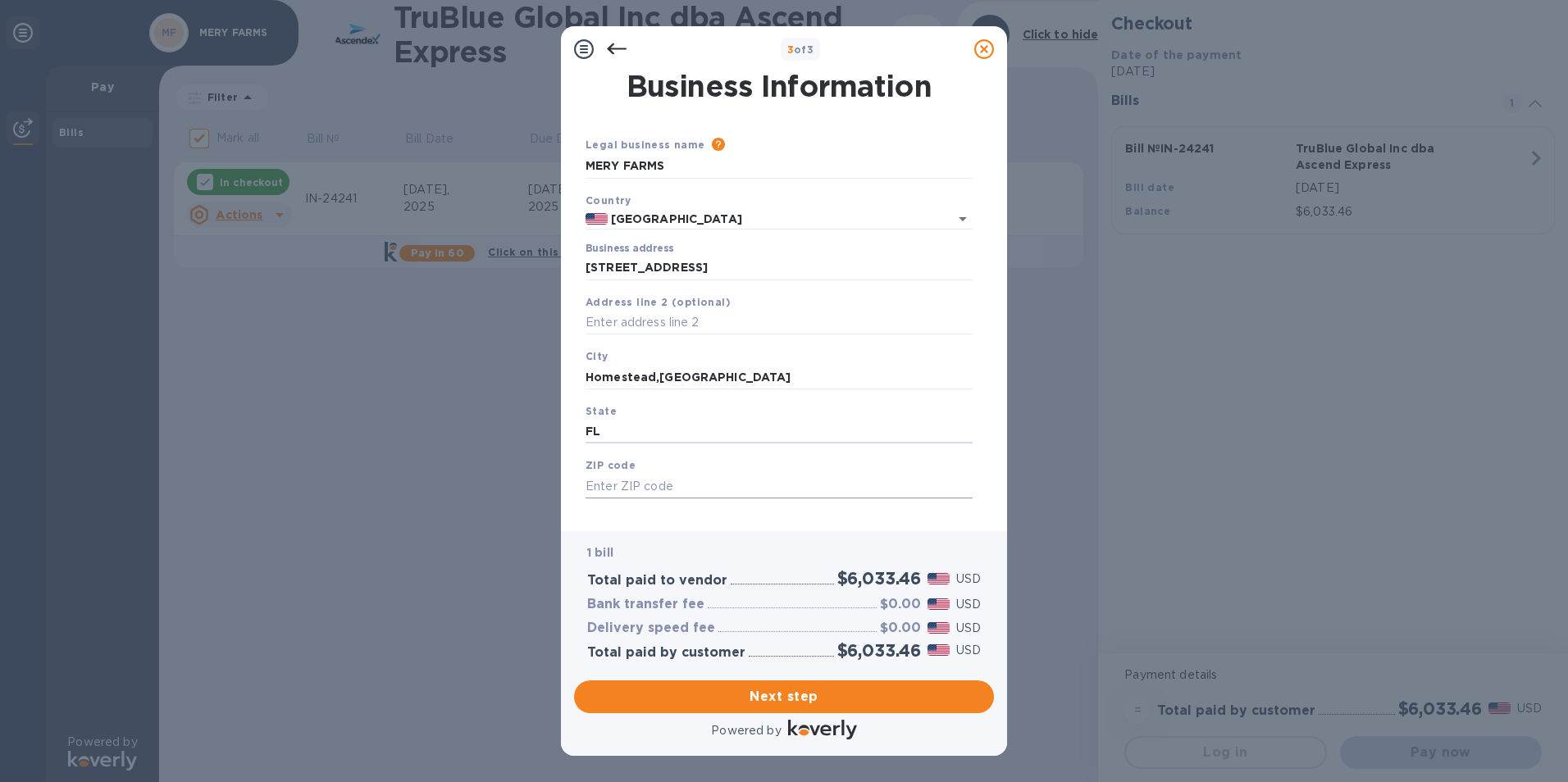
click at [635, 489] on input "text" at bounding box center [779, 486] width 387 height 25
type input "33031"
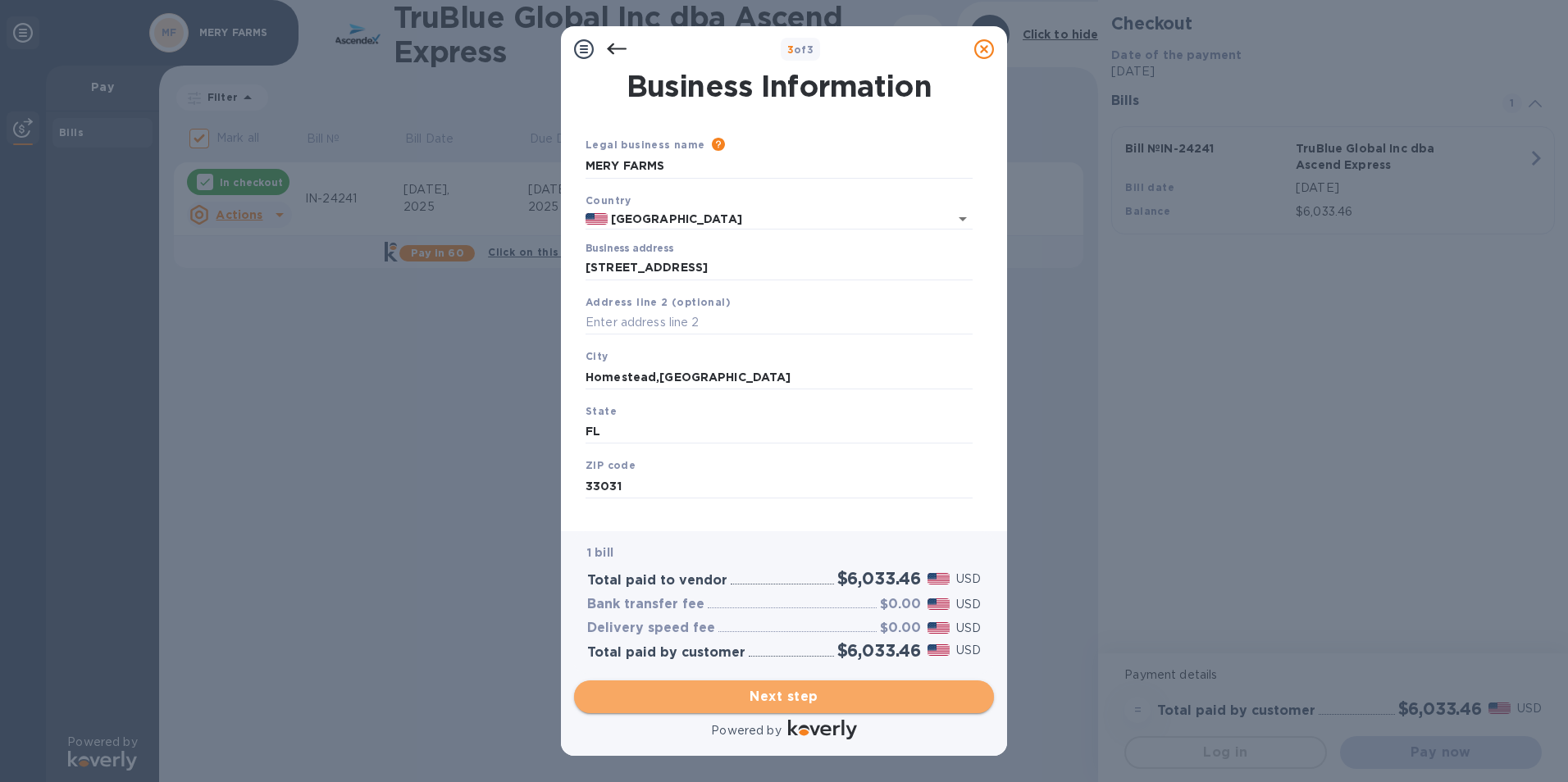
click at [785, 704] on span "Next step" at bounding box center [783, 696] width 393 height 20
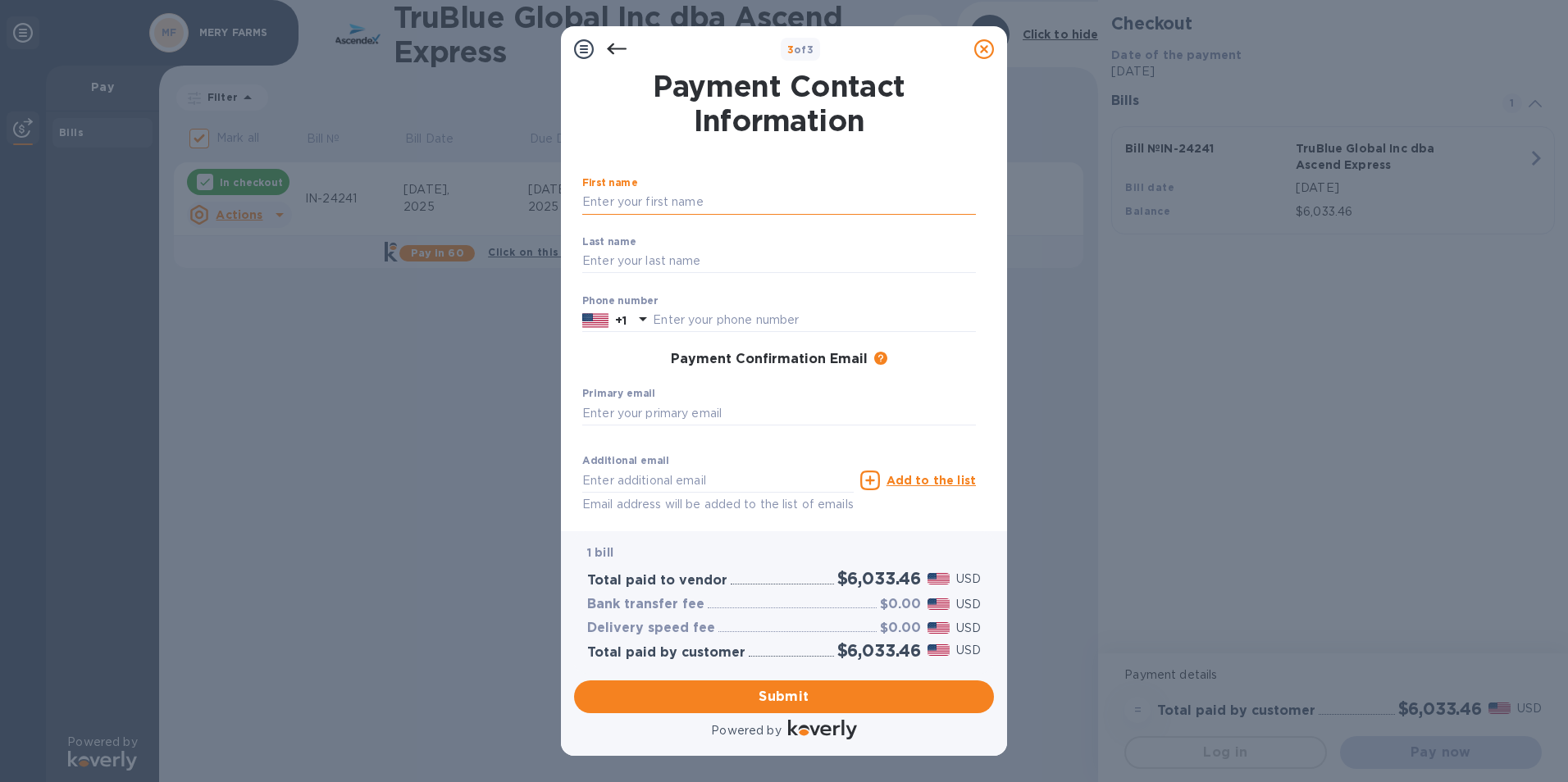
click at [619, 206] on input "text" at bounding box center [779, 202] width 393 height 25
type input "Mery Farms LLC"
click at [664, 317] on input "text" at bounding box center [814, 320] width 323 height 25
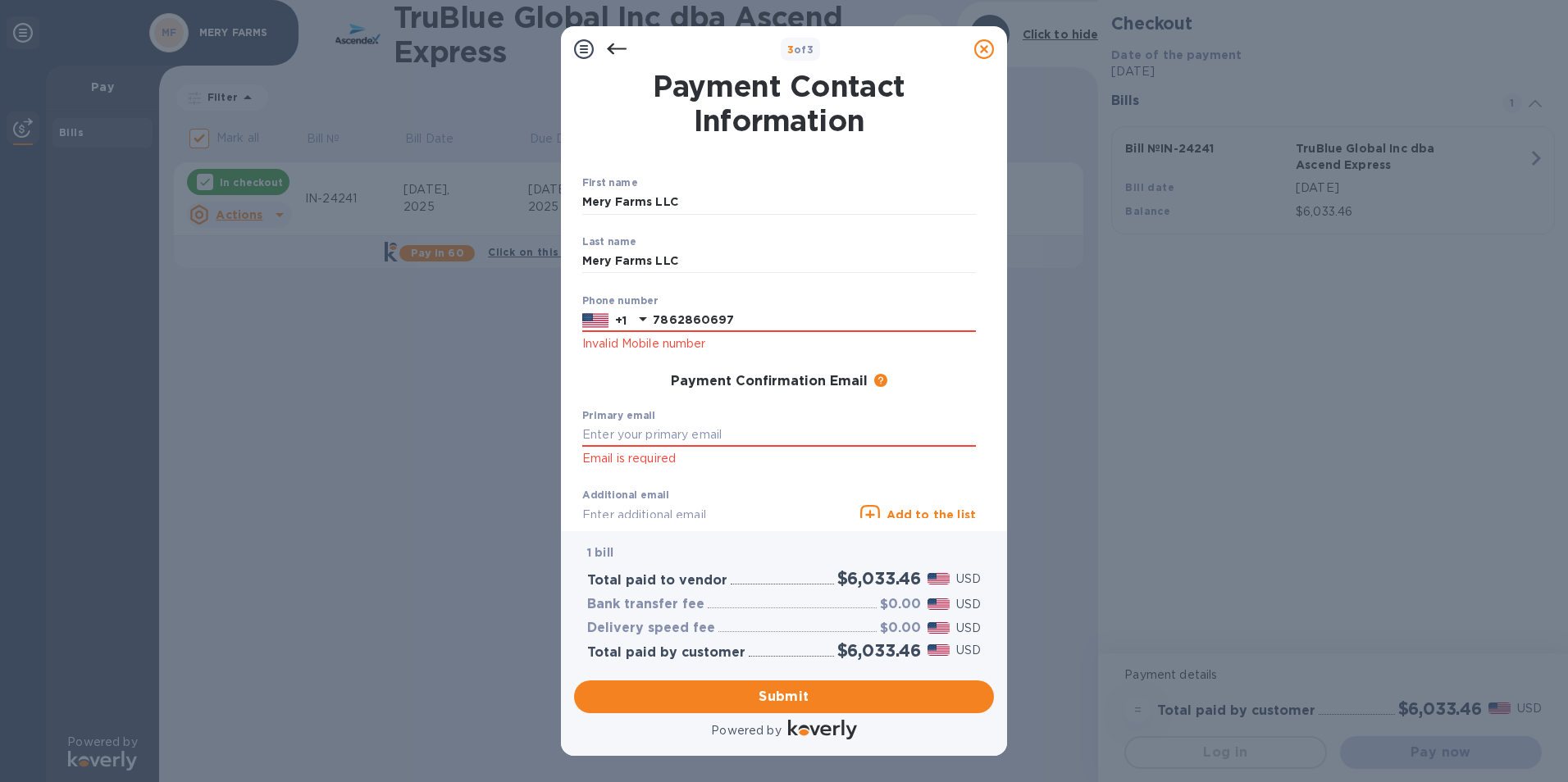
click at [766, 410] on div "Primary email Email is required" at bounding box center [779, 439] width 393 height 59
click at [733, 321] on input "7862860697" at bounding box center [814, 320] width 323 height 25
click at [644, 319] on icon at bounding box center [643, 319] width 9 height 4
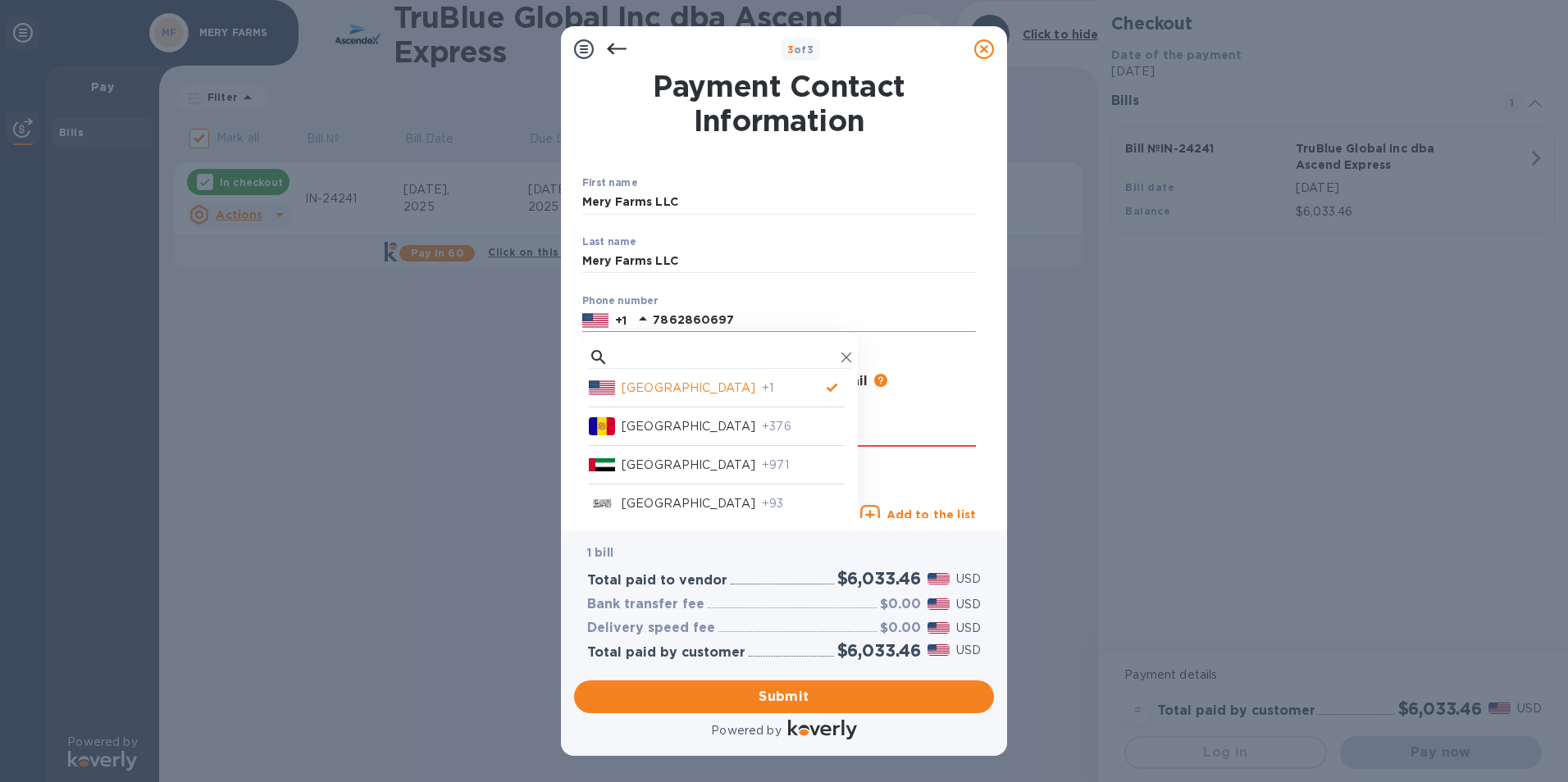
click at [637, 384] on p "[GEOGRAPHIC_DATA]" at bounding box center [689, 388] width 134 height 17
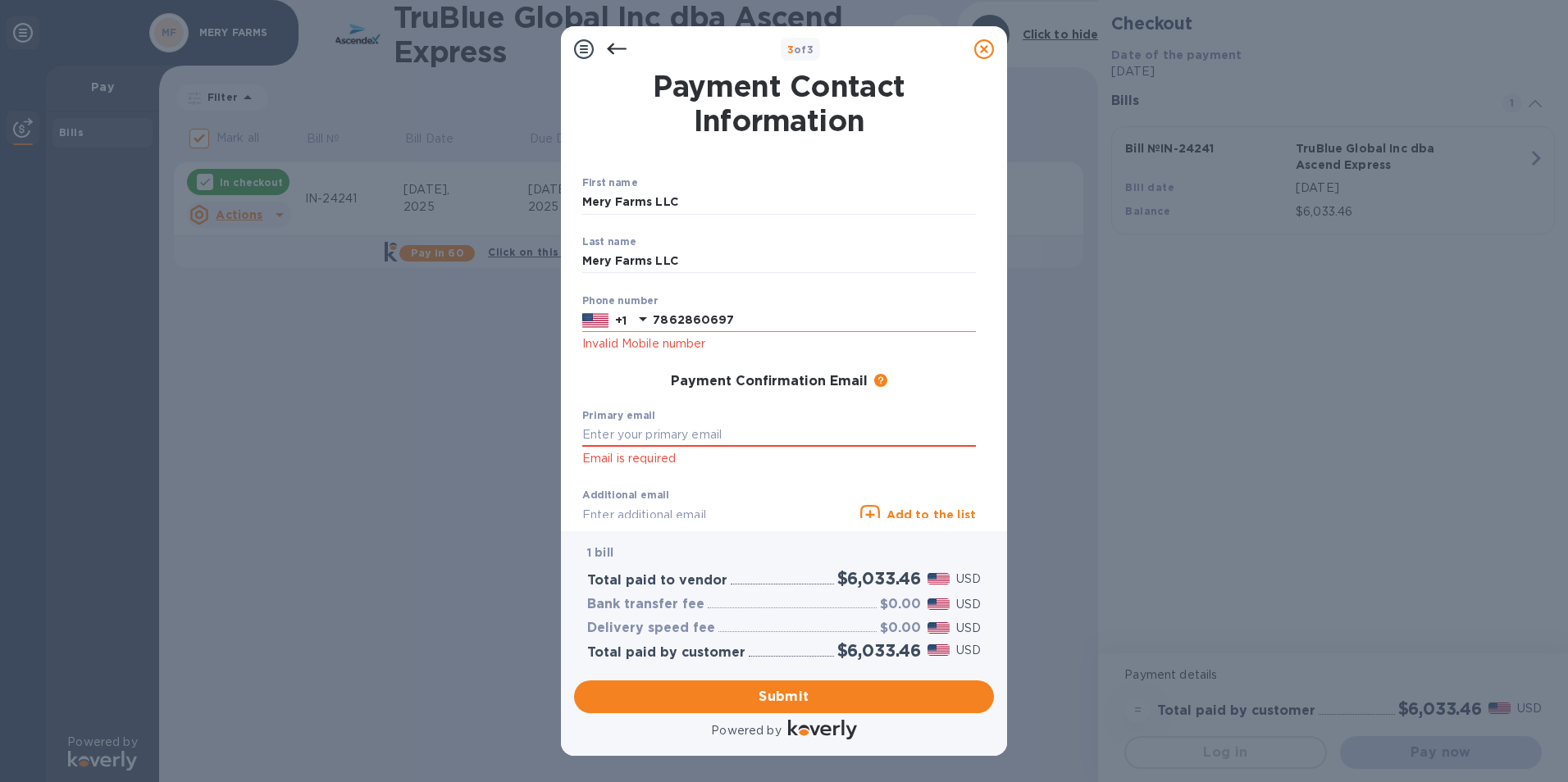
click at [748, 322] on input "7862860697" at bounding box center [814, 320] width 323 height 25
type input "7862860697"
click at [790, 367] on div "Payment Confirmation Email The added email addresses will be used to send the p…" at bounding box center [779, 382] width 407 height 29
click at [637, 437] on input "text" at bounding box center [779, 435] width 393 height 25
type input "[EMAIL_ADDRESS][DOMAIN_NAME]"
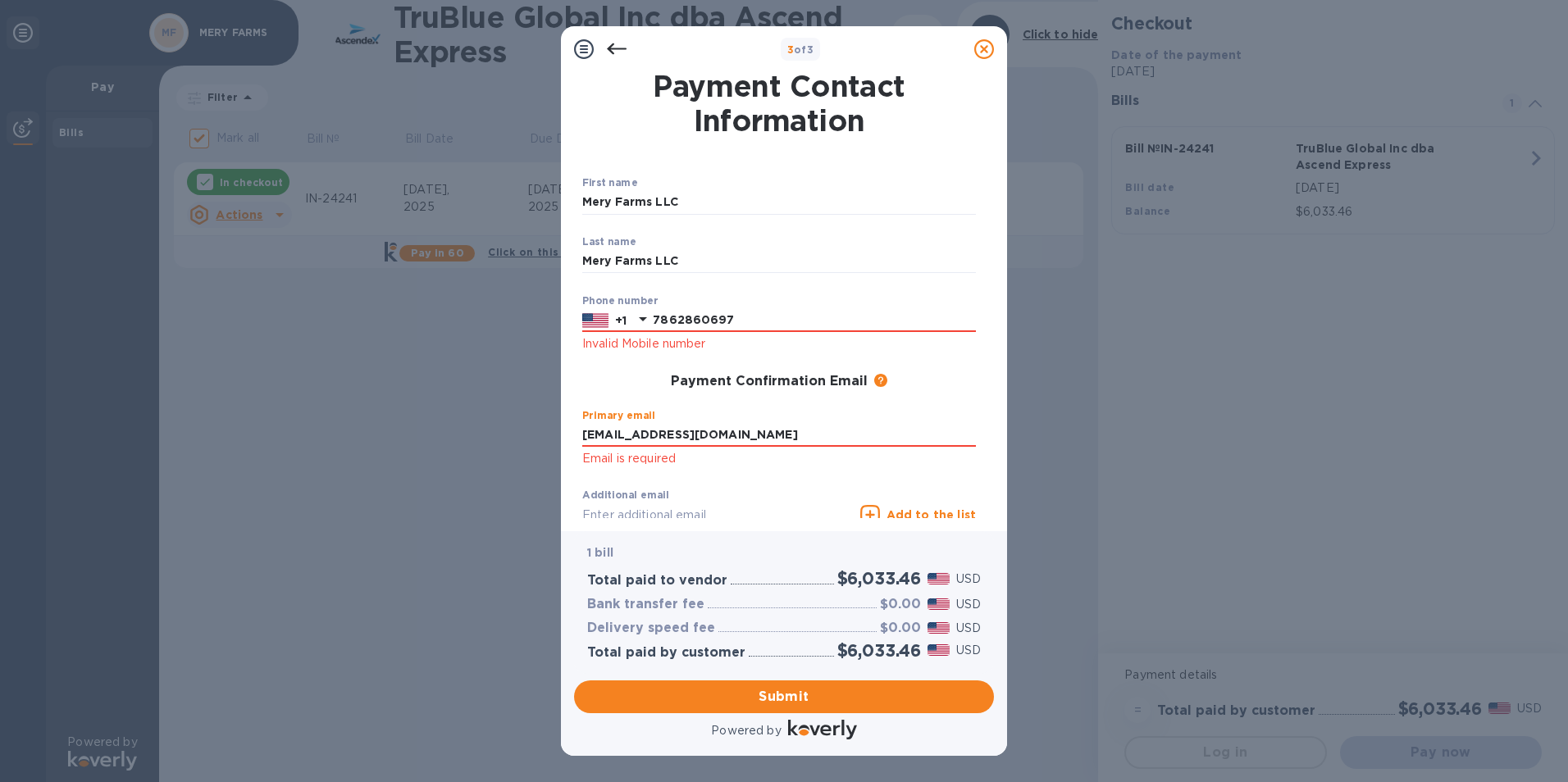
click at [750, 504] on div "Additional email Email address will be added to the list of emails" at bounding box center [718, 518] width 272 height 59
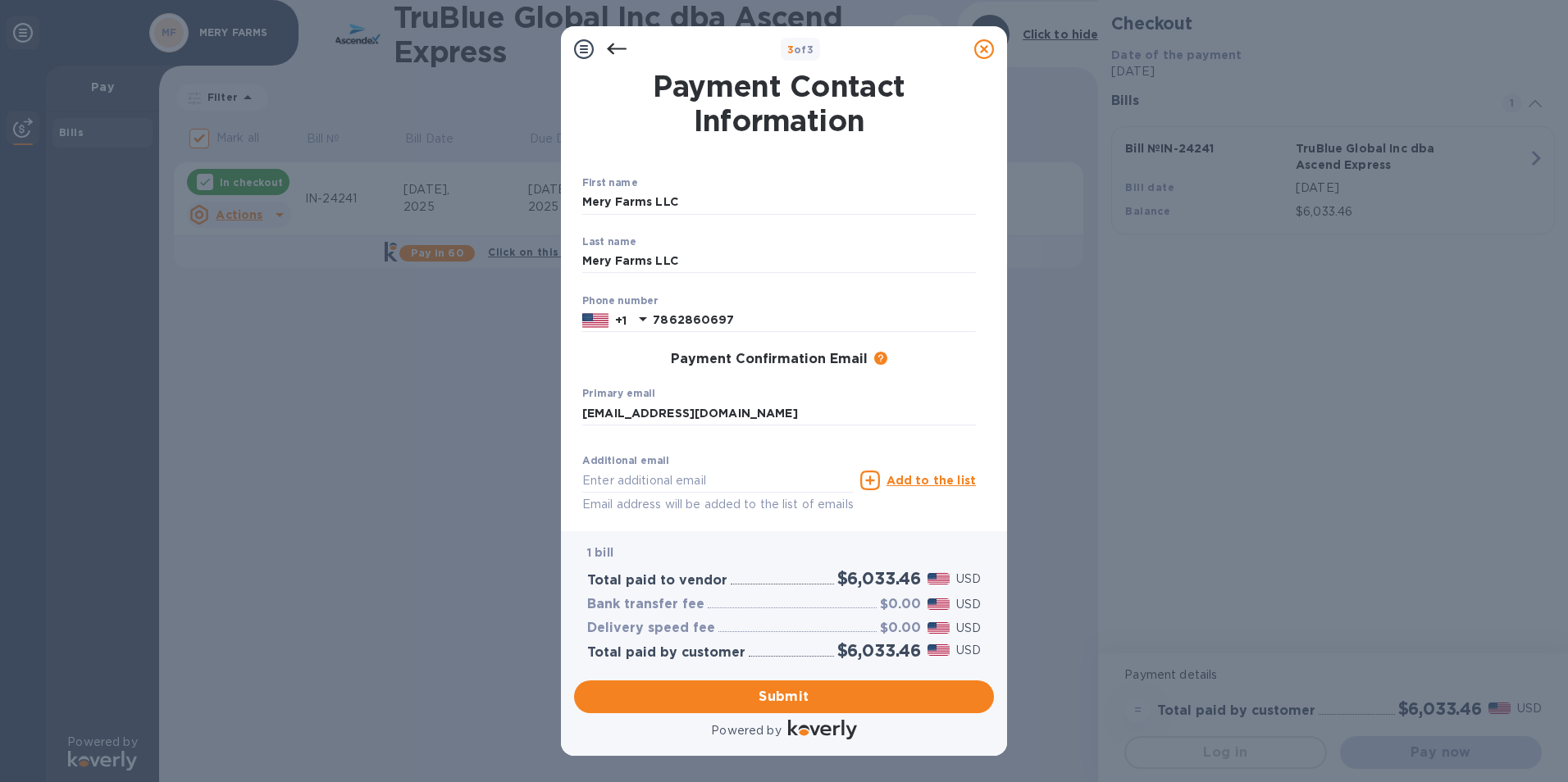
click at [928, 521] on div "Payment Contact Information First name [PERSON_NAME] Farms LLC ​ Last name [PER…" at bounding box center [784, 301] width 446 height 459
click at [605, 481] on input "text" at bounding box center [718, 481] width 272 height 25
type input "[EMAIL_ADDRESS][DOMAIN_NAME]"
click at [867, 522] on div "Payment Contact Information First name [PERSON_NAME] Farms LLC ​ Last name [PER…" at bounding box center [784, 301] width 446 height 459
drag, startPoint x: 995, startPoint y: 445, endPoint x: 994, endPoint y: 455, distance: 10.0
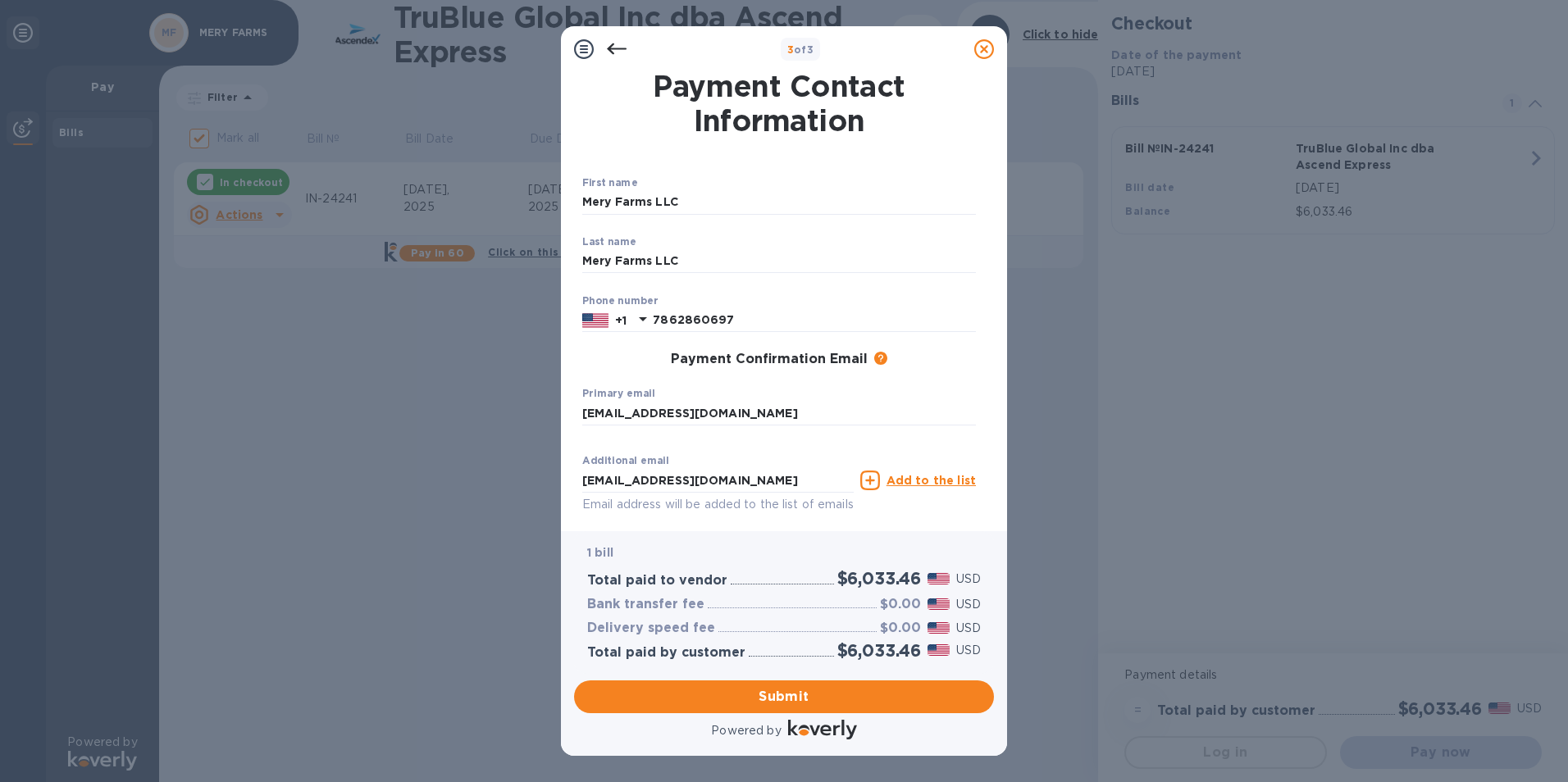
click at [994, 455] on div "Payment Contact Information First name [PERSON_NAME] Farms LLC ​ Last name [PER…" at bounding box center [784, 301] width 446 height 459
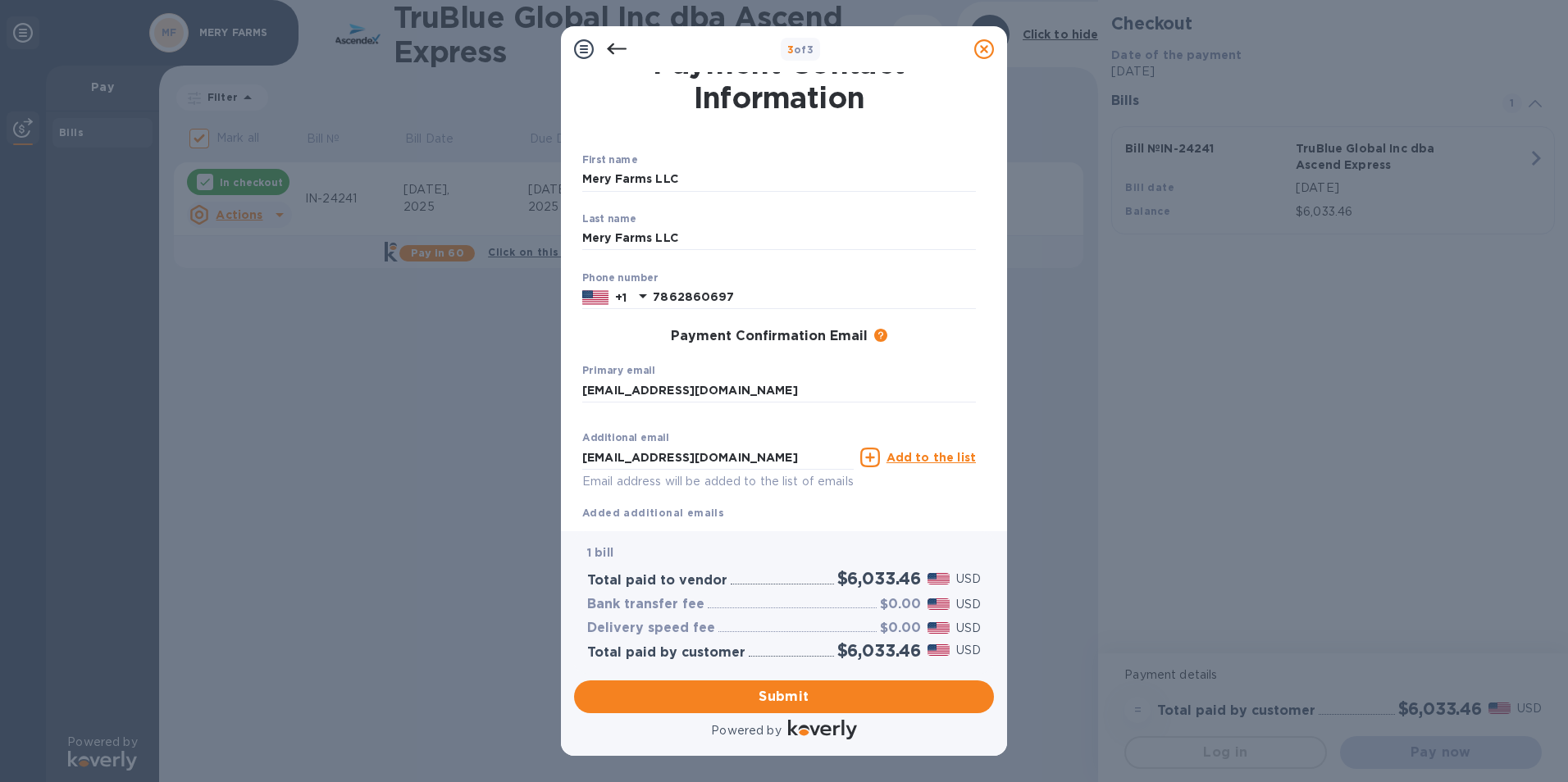
scroll to position [27, 0]
click at [984, 480] on div "Payment Contact Information First name [PERSON_NAME] Farms LLC ​ Last name [PER…" at bounding box center [784, 295] width 420 height 446
drag, startPoint x: 987, startPoint y: 464, endPoint x: 982, endPoint y: 502, distance: 38.3
click at [982, 502] on div "Payment Contact Information First name [PERSON_NAME] Farms LLC ​ Last name [PER…" at bounding box center [784, 295] width 420 height 446
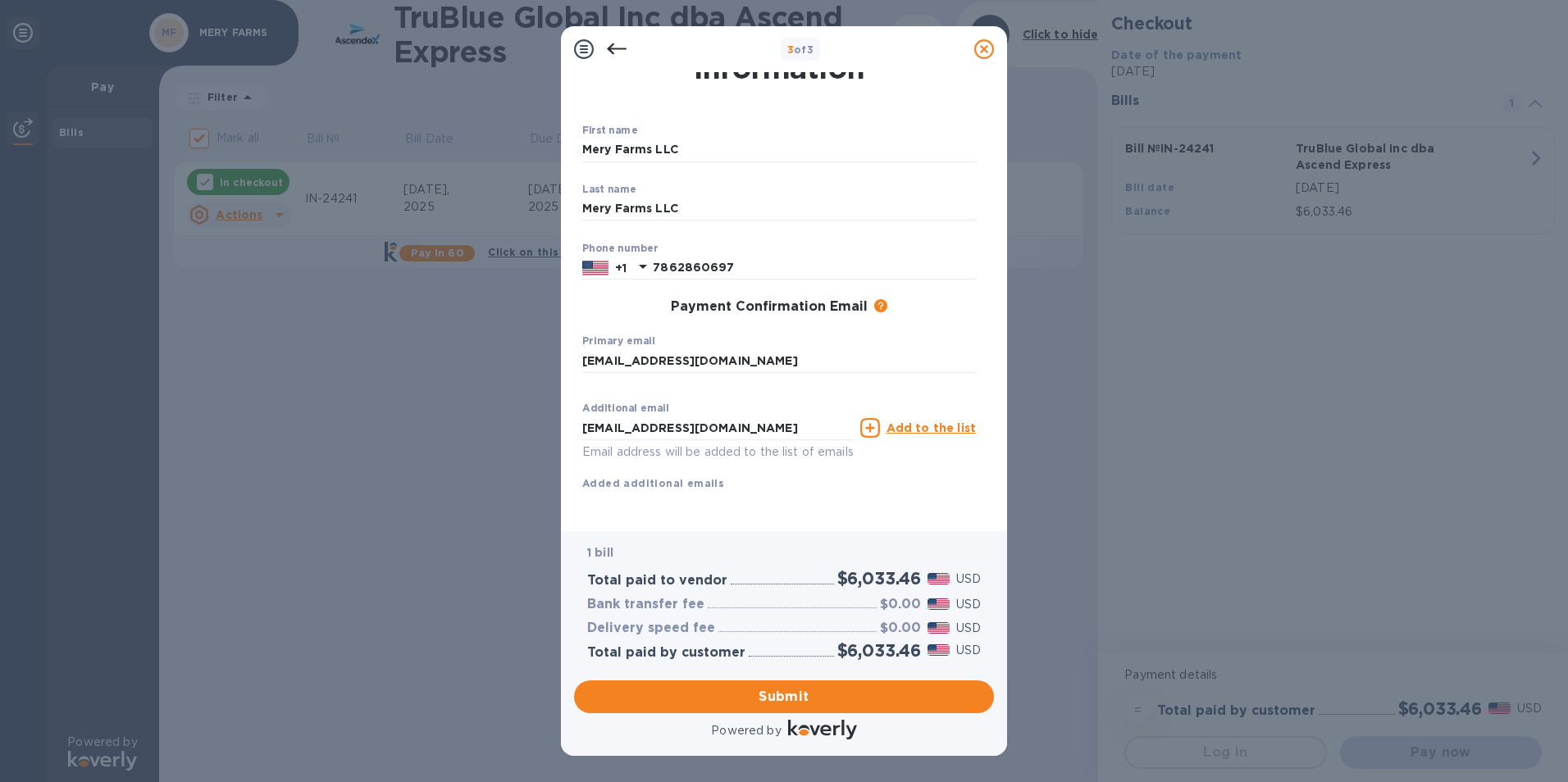
scroll to position [71, 0]
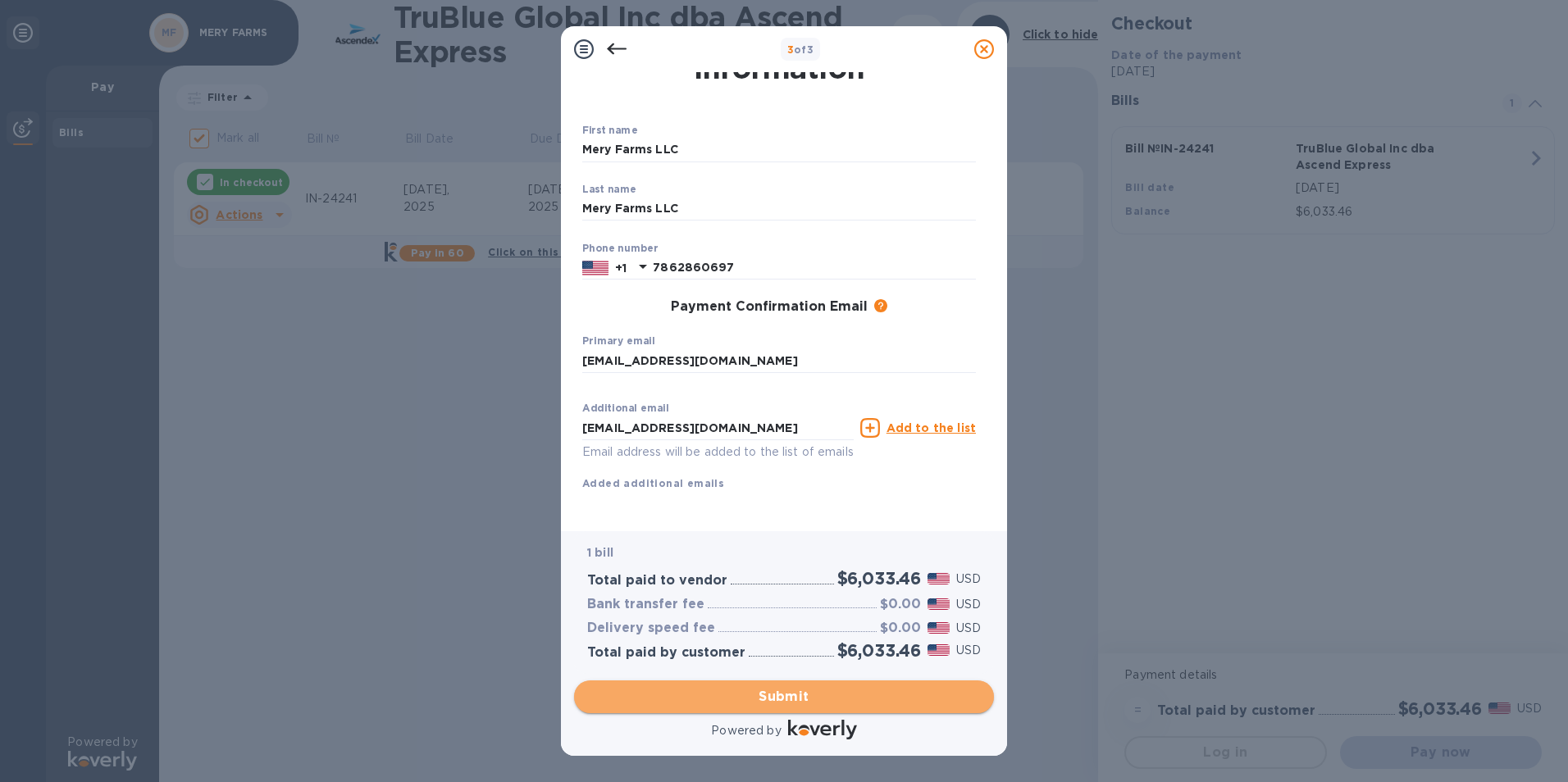
click at [769, 704] on span "Submit" at bounding box center [783, 696] width 393 height 20
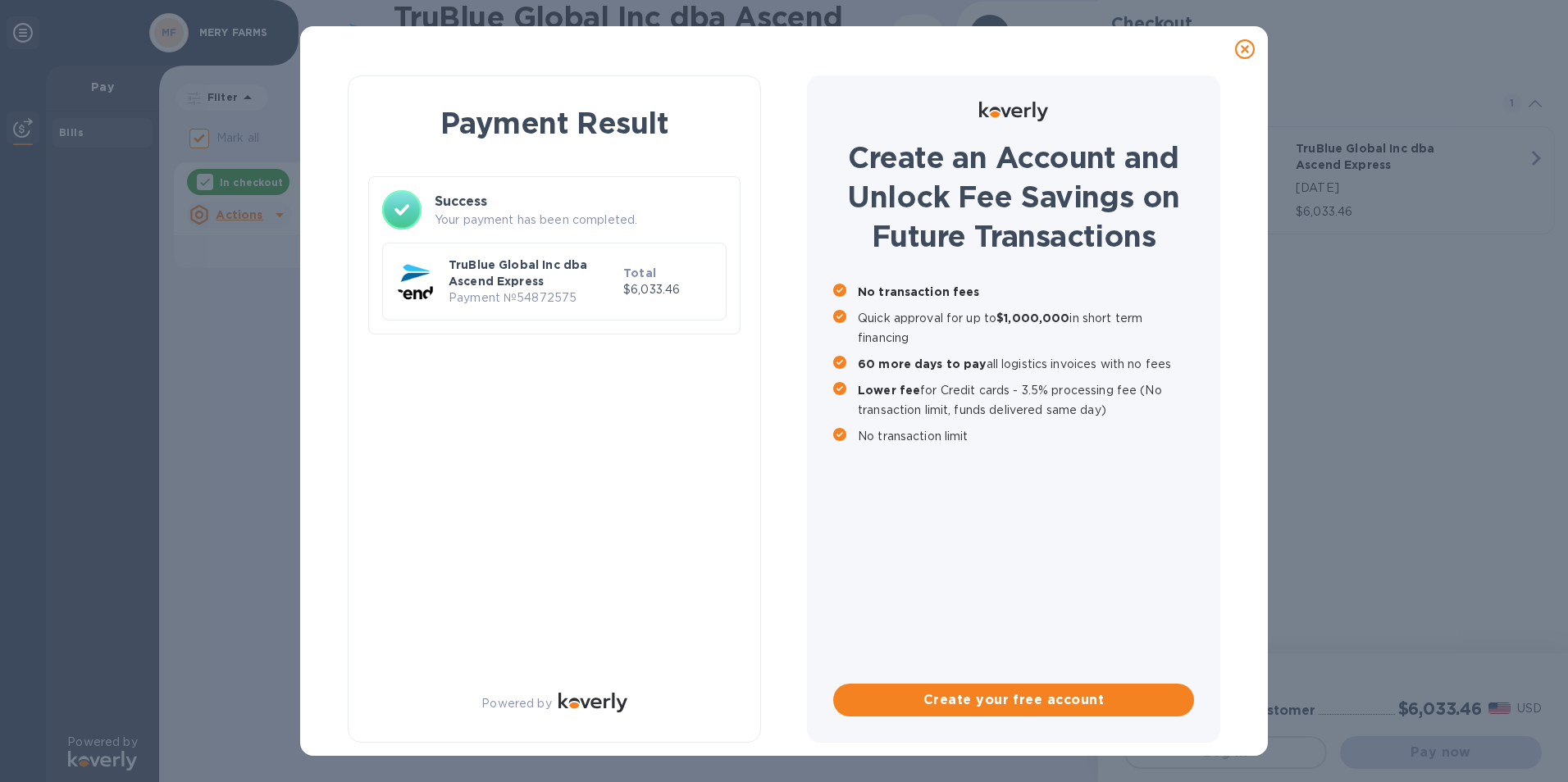
checkbox input "false"
